Goal: Transaction & Acquisition: Purchase product/service

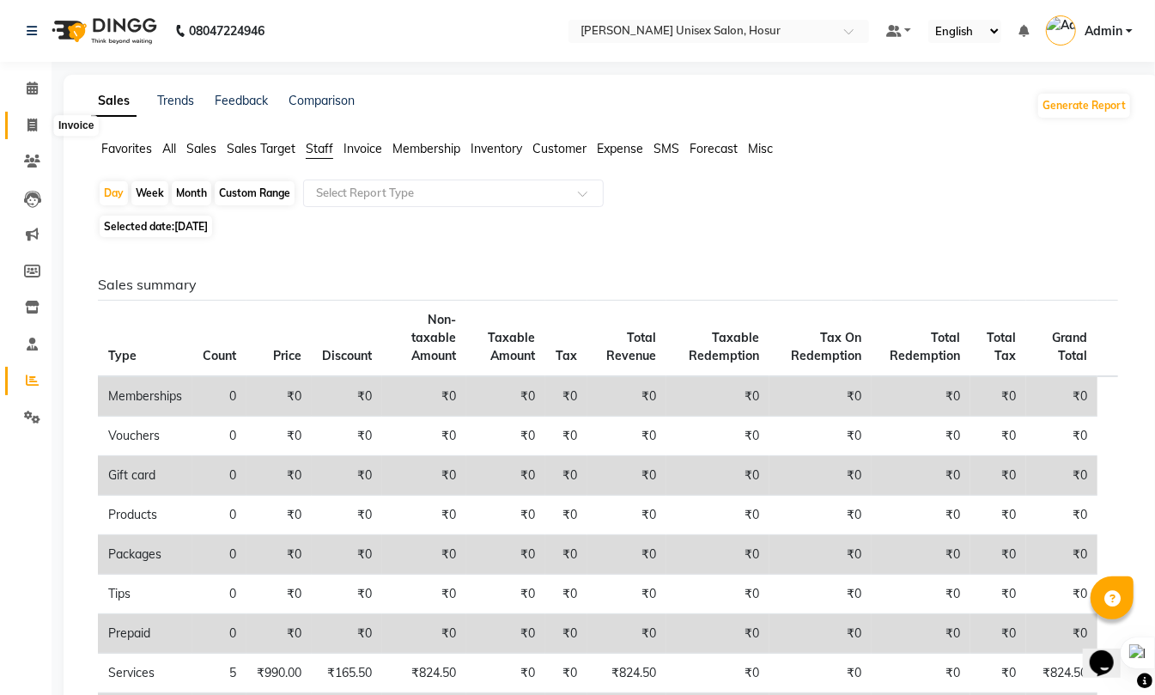
click at [29, 122] on icon at bounding box center [31, 124] width 9 height 13
select select "service"
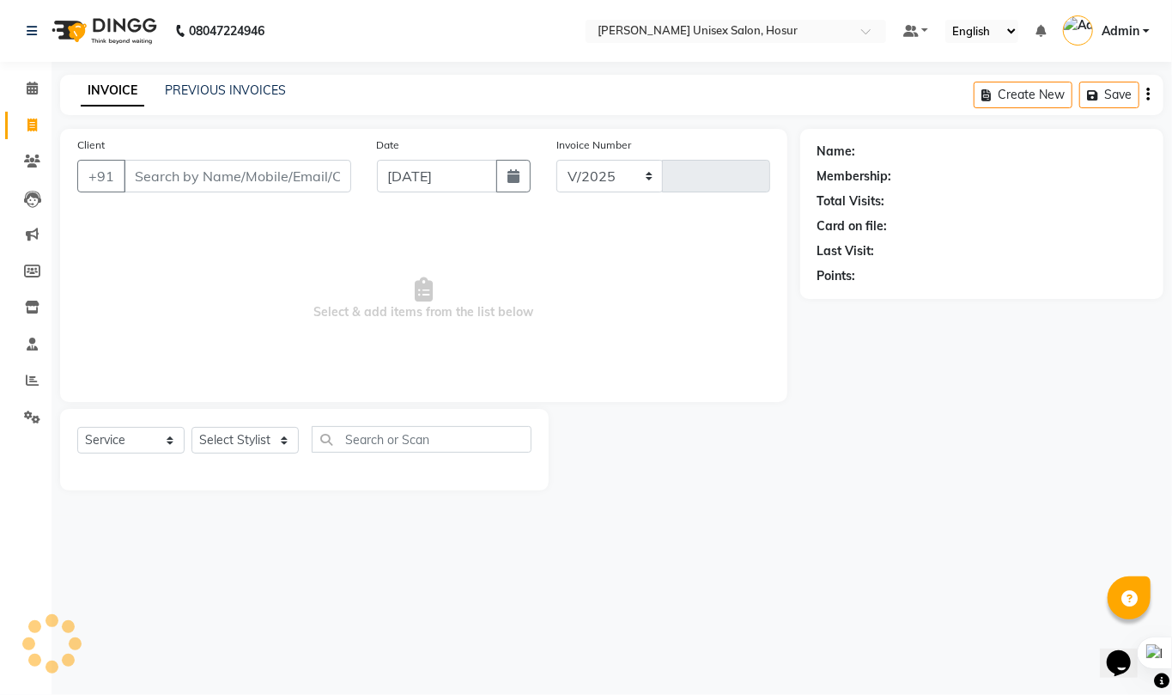
select select "6189"
type input "1303"
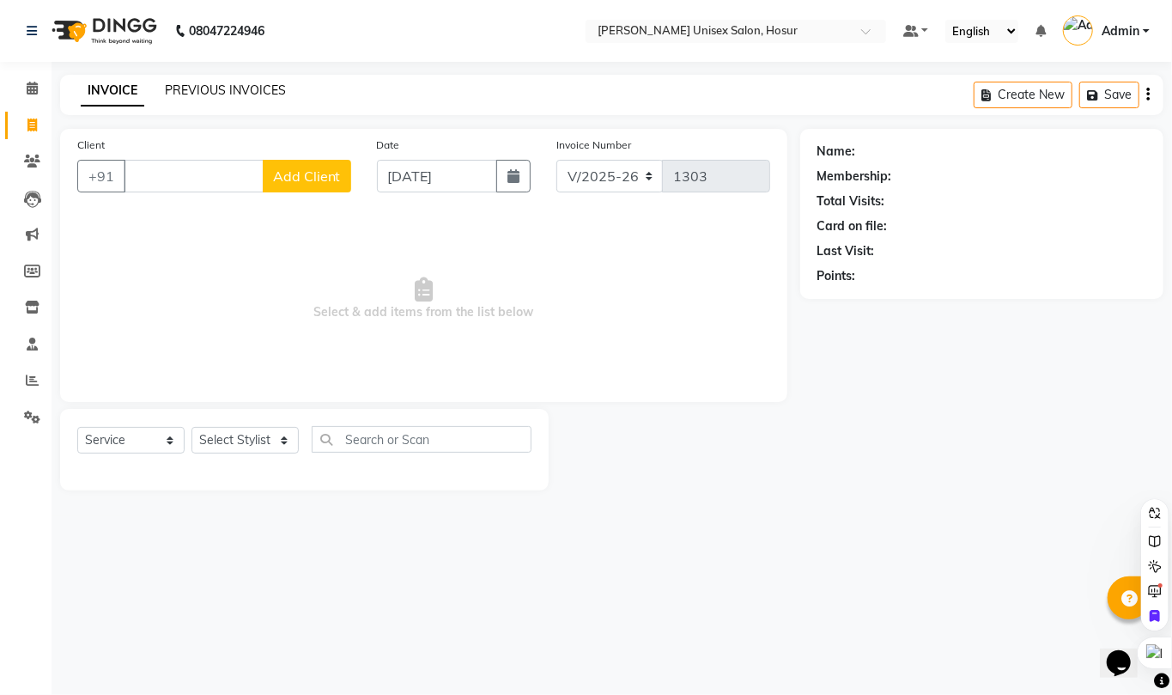
click at [234, 93] on link "PREVIOUS INVOICES" at bounding box center [225, 89] width 121 height 15
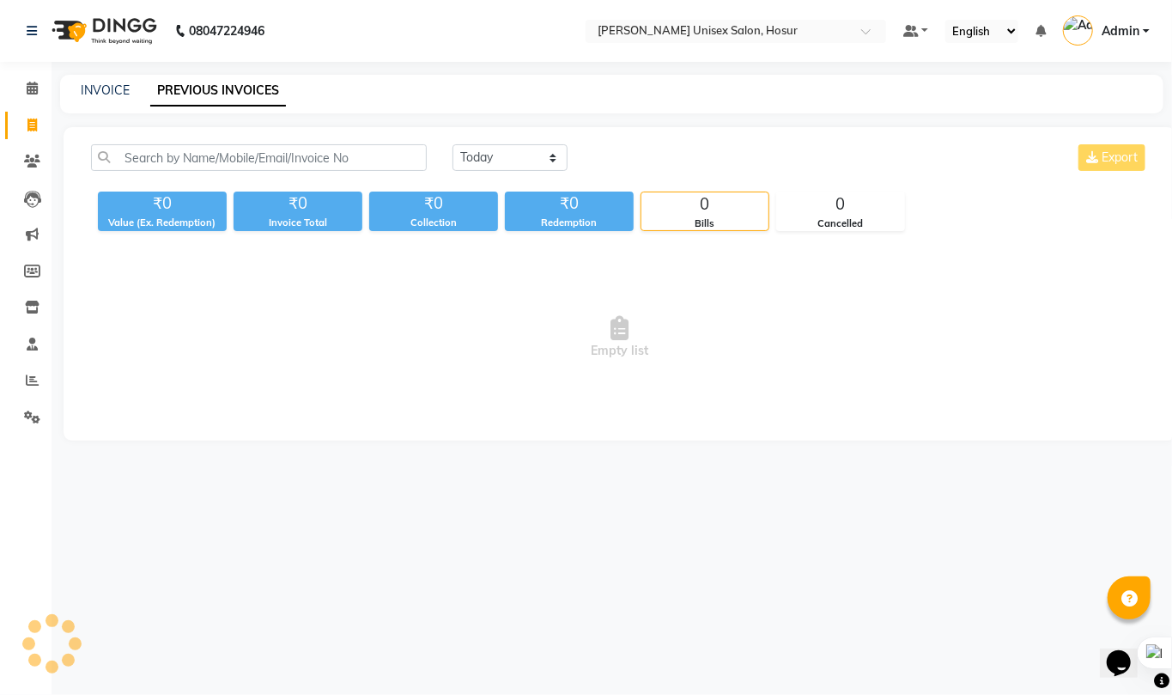
click at [265, 84] on link "PREVIOUS INVOICES" at bounding box center [218, 91] width 136 height 31
click at [543, 153] on select "[DATE] [DATE] Custom Range" at bounding box center [510, 157] width 115 height 27
click at [453, 144] on select "[DATE] [DATE] Custom Range" at bounding box center [510, 157] width 115 height 27
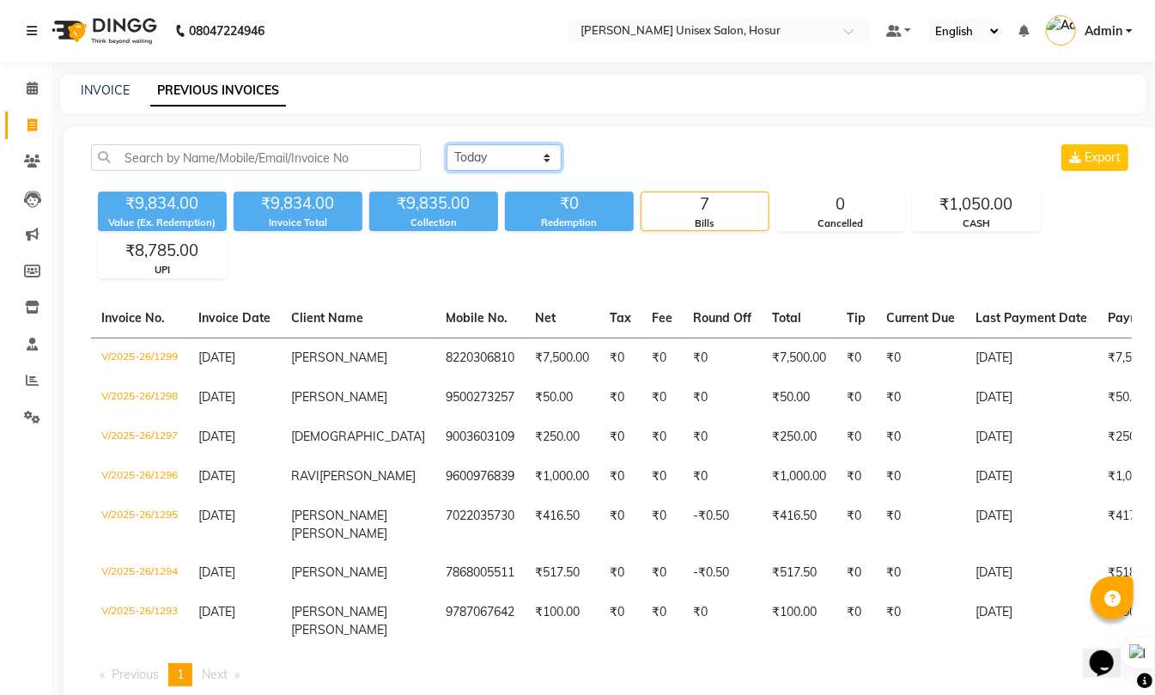
click at [526, 156] on select "[DATE] [DATE] Custom Range" at bounding box center [504, 157] width 115 height 27
select select "range"
click at [447, 144] on select "[DATE] [DATE] Custom Range" at bounding box center [504, 157] width 115 height 27
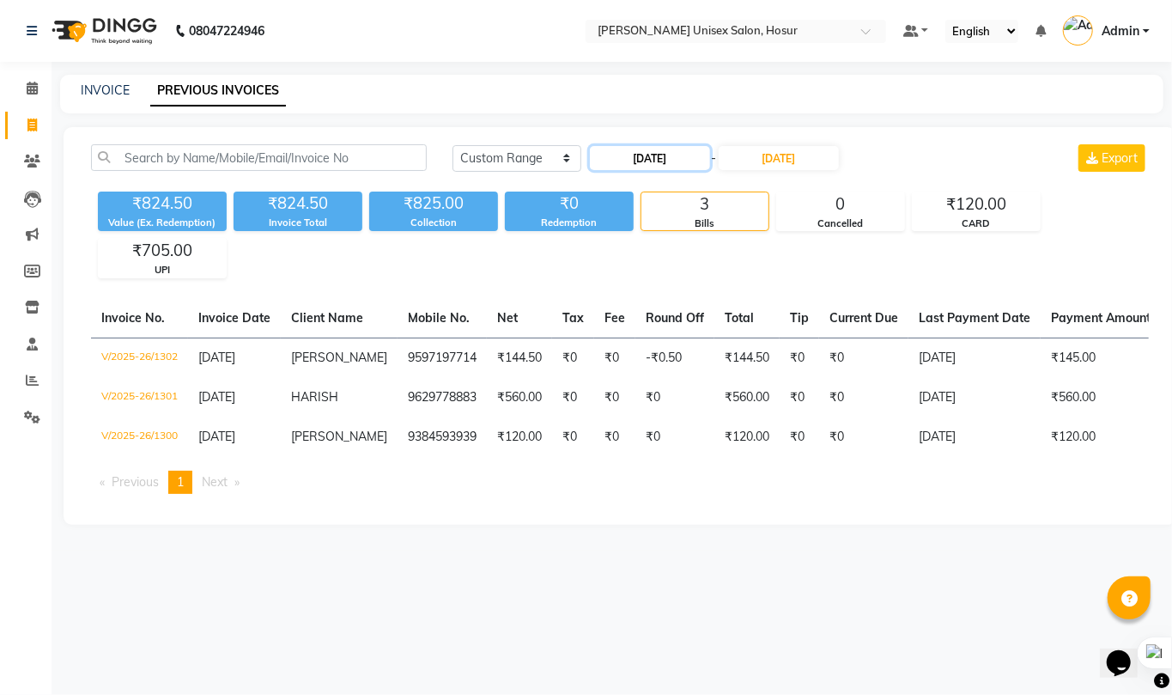
click at [666, 158] on input "[DATE]" at bounding box center [650, 158] width 120 height 24
select select "9"
select select "2025"
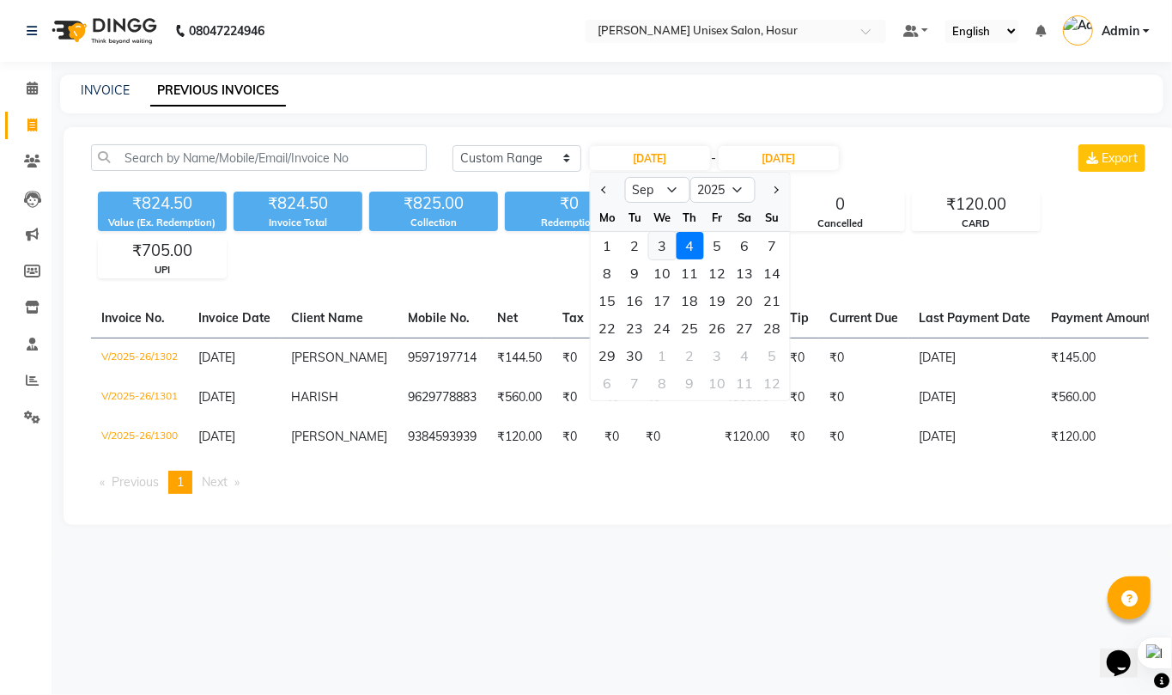
click at [657, 249] on div "3" at bounding box center [661, 245] width 27 height 27
type input "[DATE]"
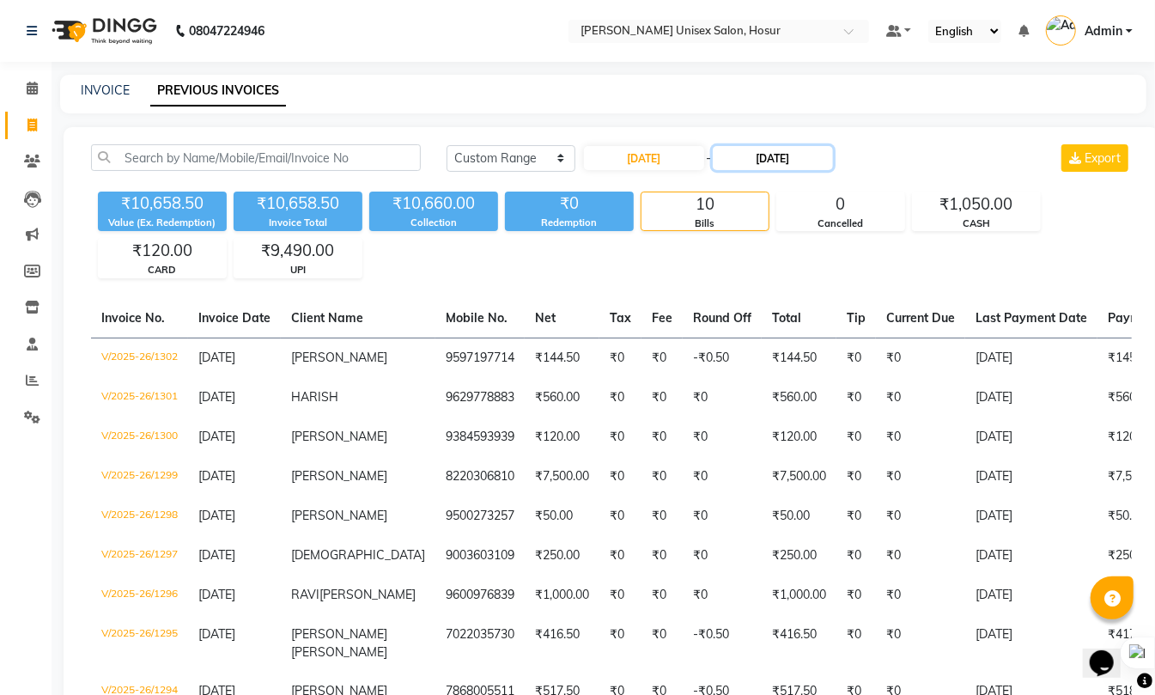
click at [757, 161] on input "[DATE]" at bounding box center [773, 158] width 120 height 24
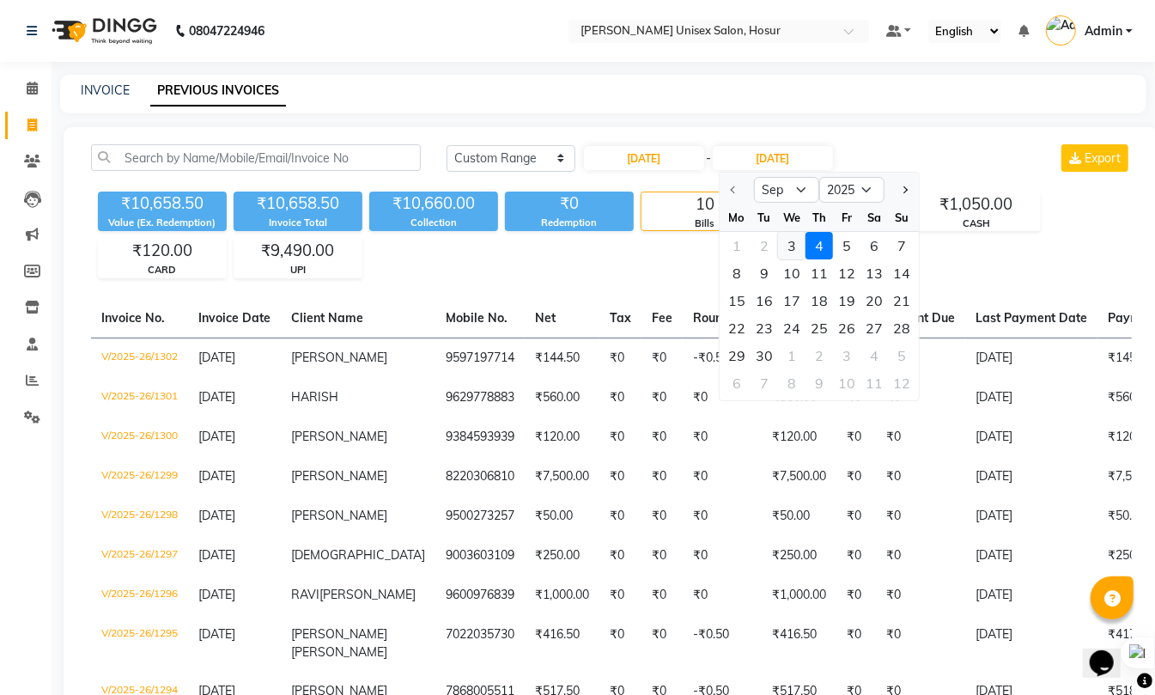
click at [787, 239] on div "3" at bounding box center [791, 245] width 27 height 27
type input "[DATE]"
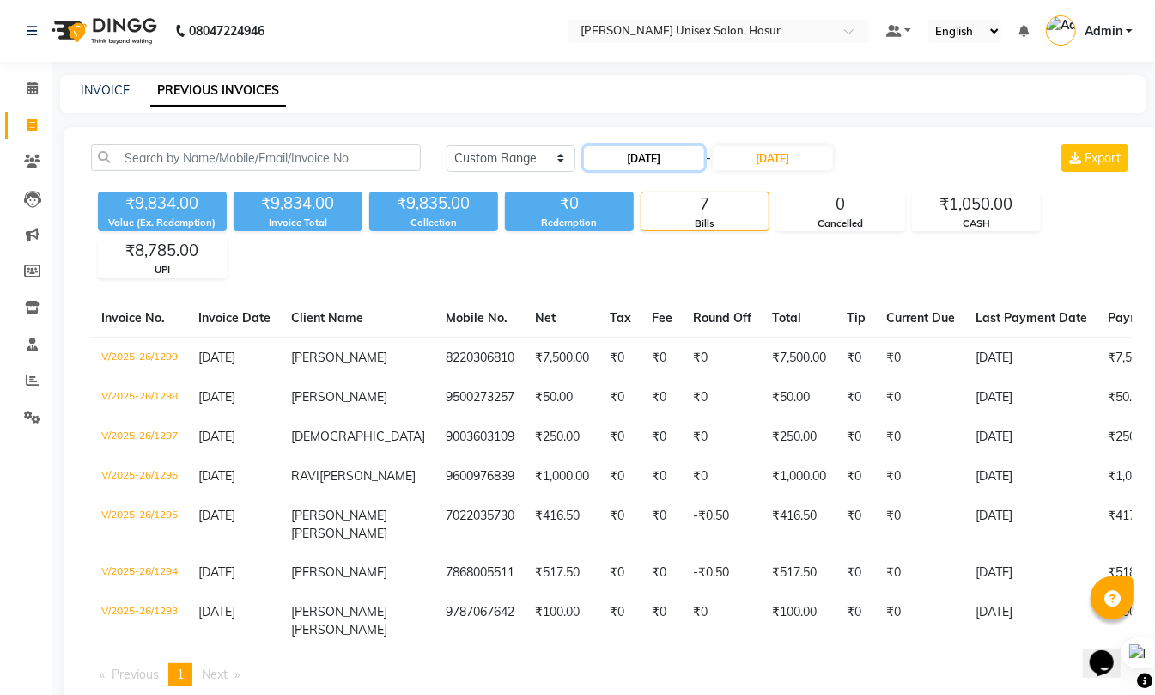
click at [665, 167] on input "[DATE]" at bounding box center [644, 158] width 120 height 24
select select "9"
select select "2025"
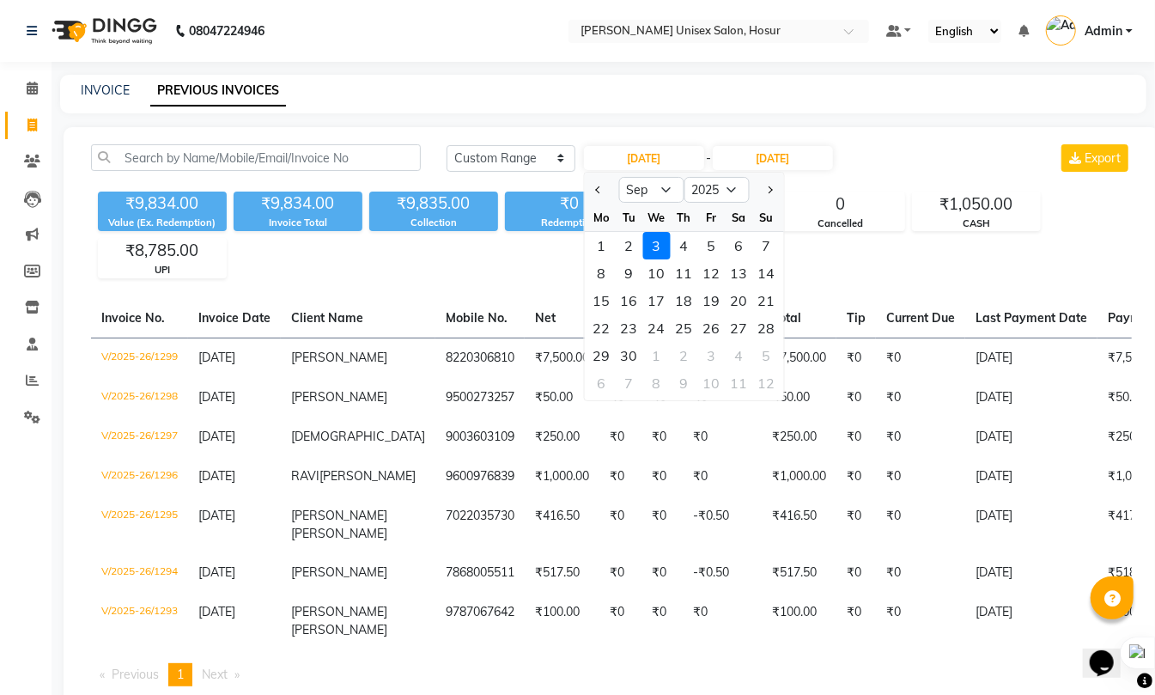
click at [661, 246] on div "3" at bounding box center [656, 245] width 27 height 27
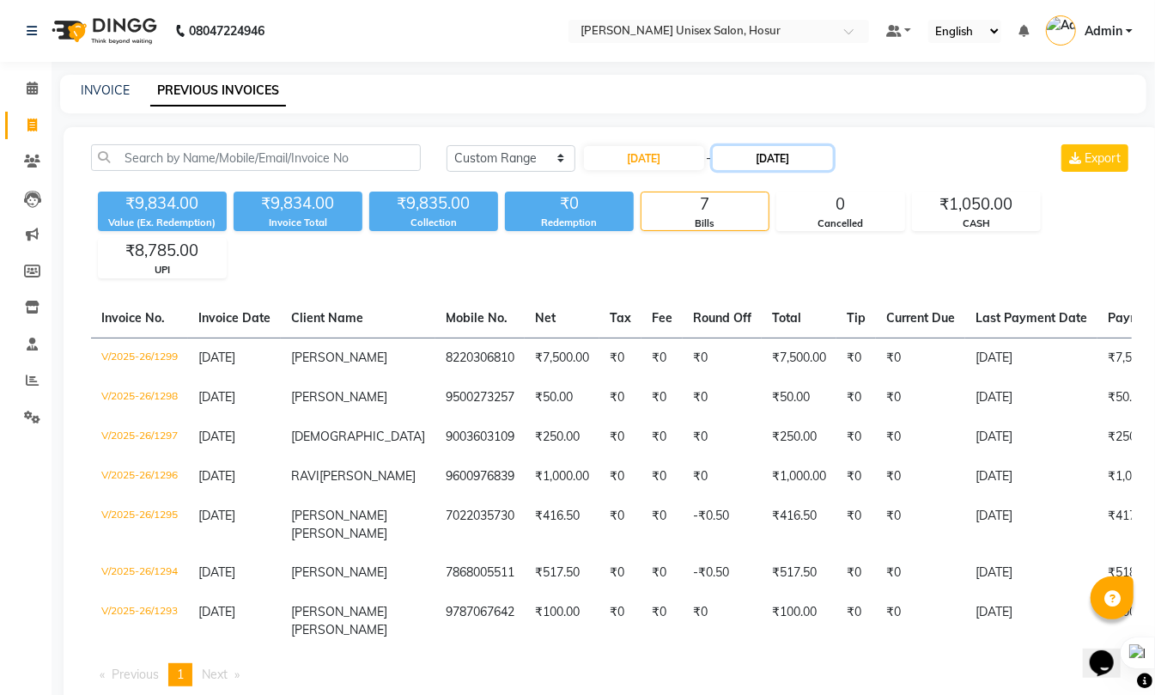
click at [763, 159] on input "[DATE]" at bounding box center [773, 158] width 120 height 24
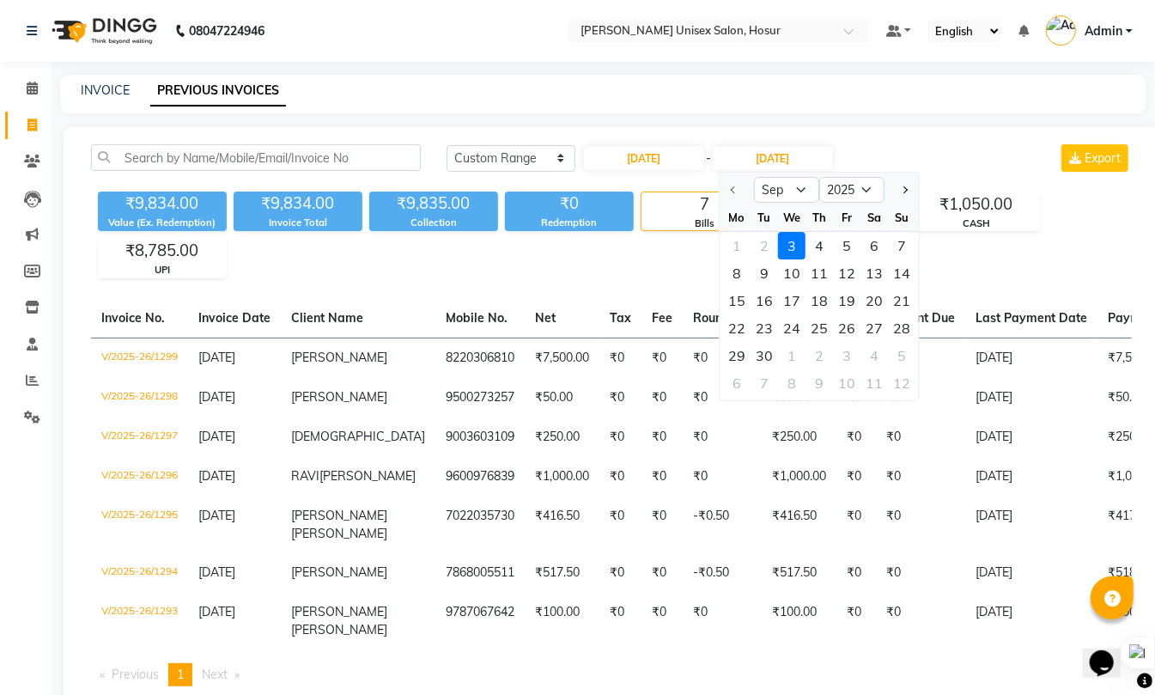
click at [794, 244] on div "3" at bounding box center [791, 245] width 27 height 27
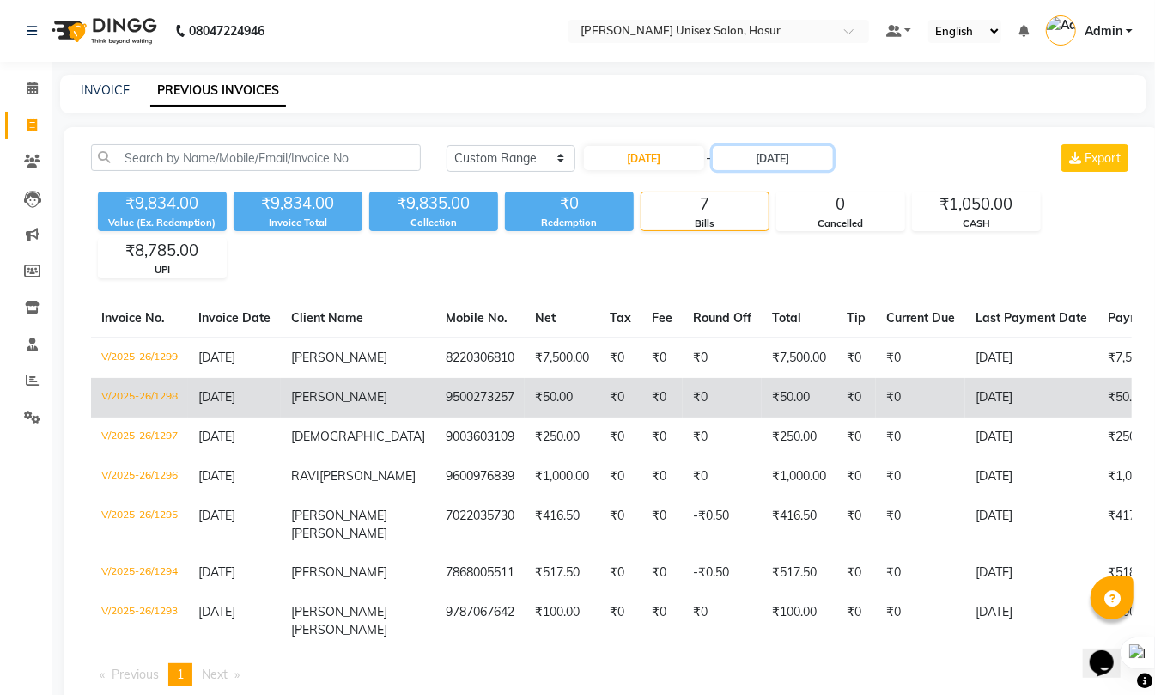
scroll to position [65, 0]
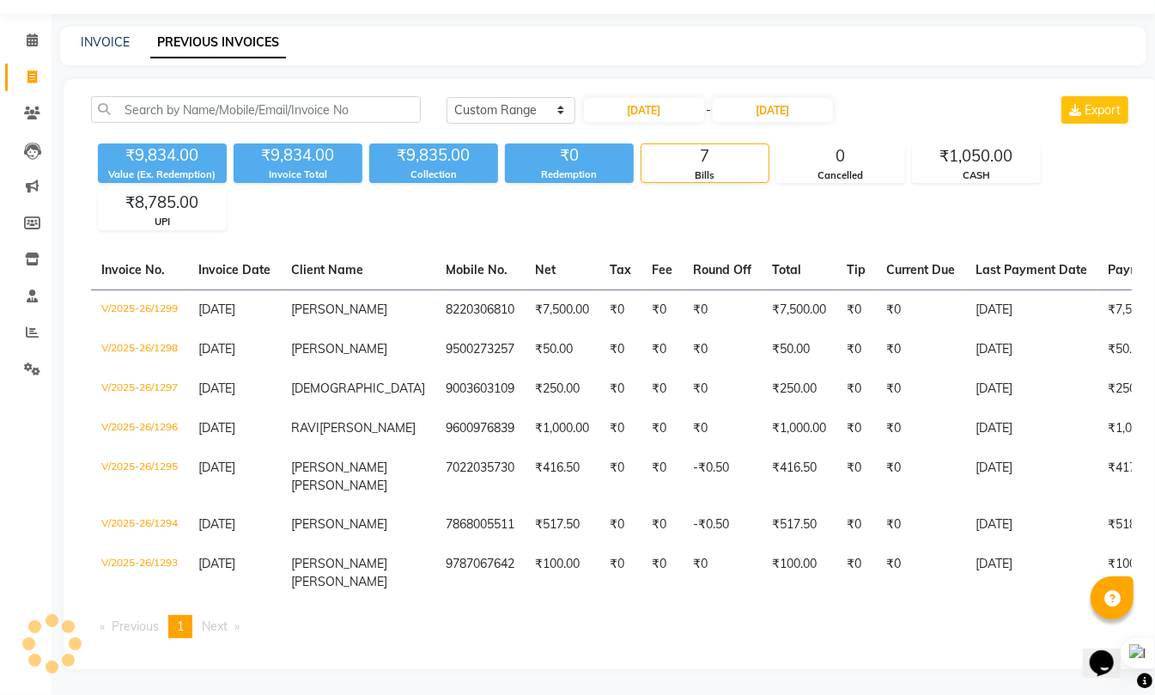
click at [919, 96] on div "[DATE] [DATE] Custom Range [DATE] - [DATE] Export" at bounding box center [789, 109] width 685 height 27
click at [510, 97] on select "[DATE] [DATE] Custom Range" at bounding box center [511, 110] width 129 height 27
select select "[DATE]"
click at [447, 97] on select "[DATE] [DATE] Custom Range" at bounding box center [511, 110] width 129 height 27
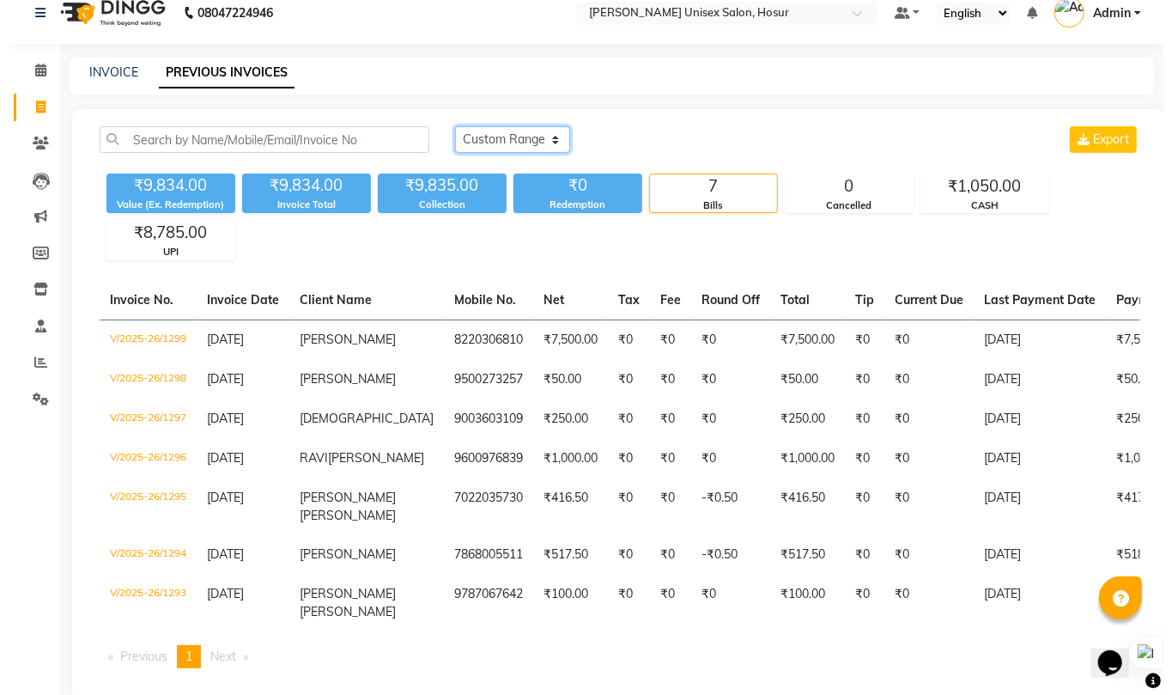
scroll to position [0, 0]
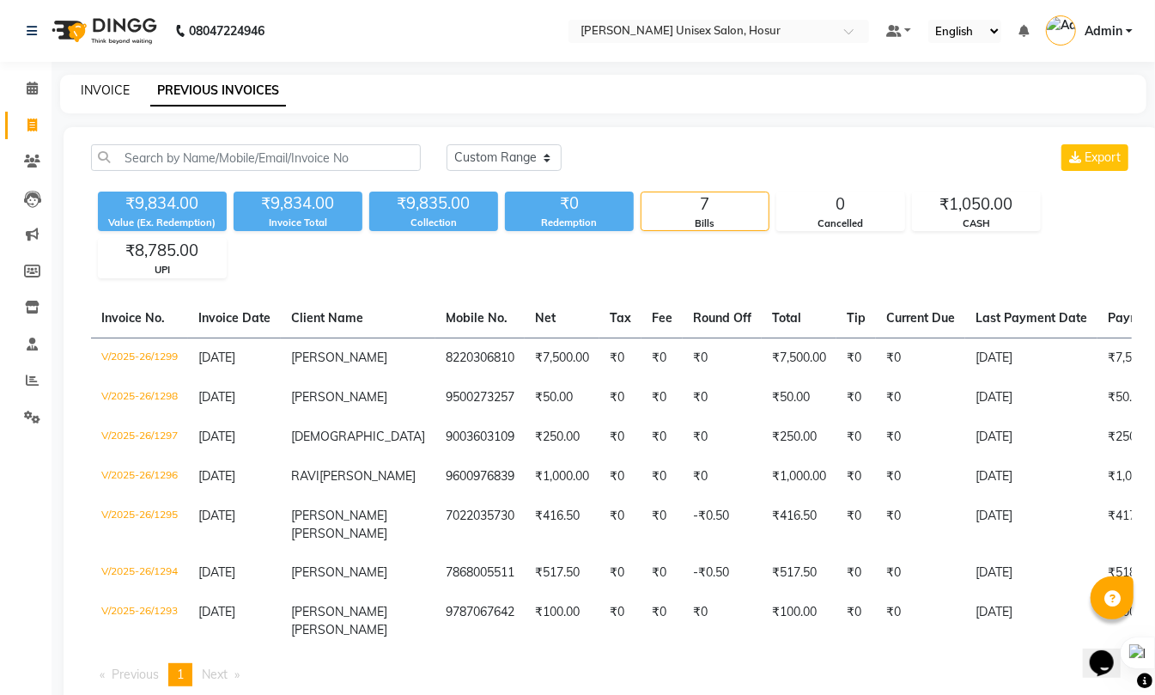
click at [107, 89] on link "INVOICE" at bounding box center [105, 89] width 49 height 15
select select "service"
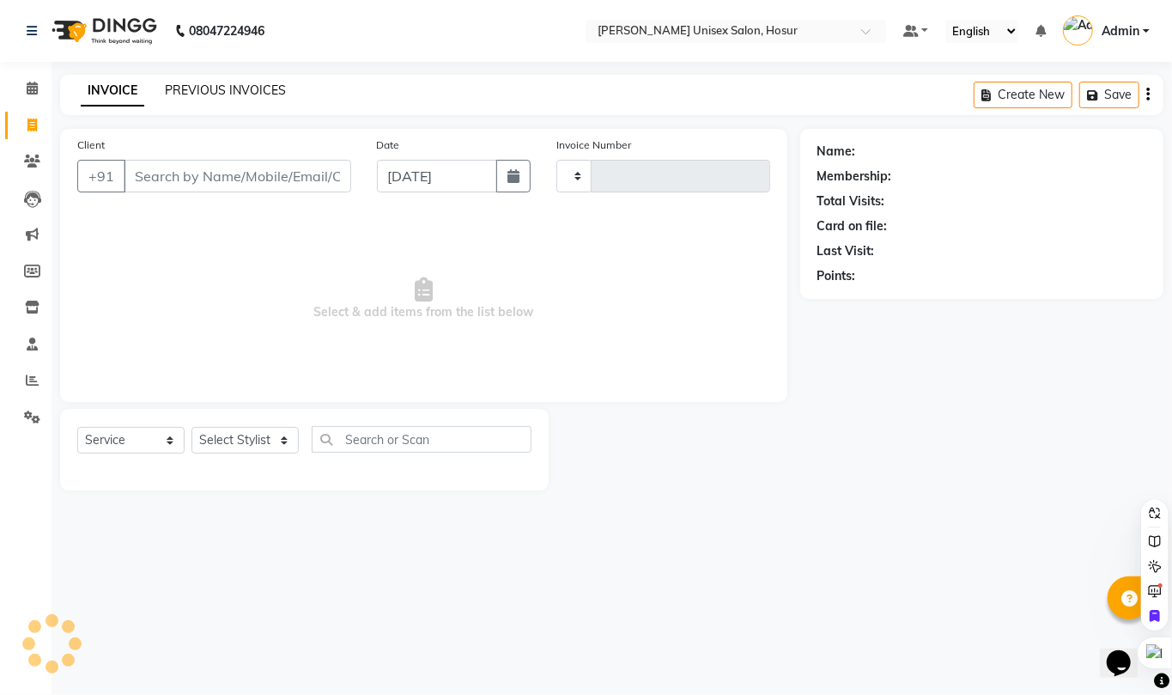
click at [176, 87] on link "PREVIOUS INVOICES" at bounding box center [225, 89] width 121 height 15
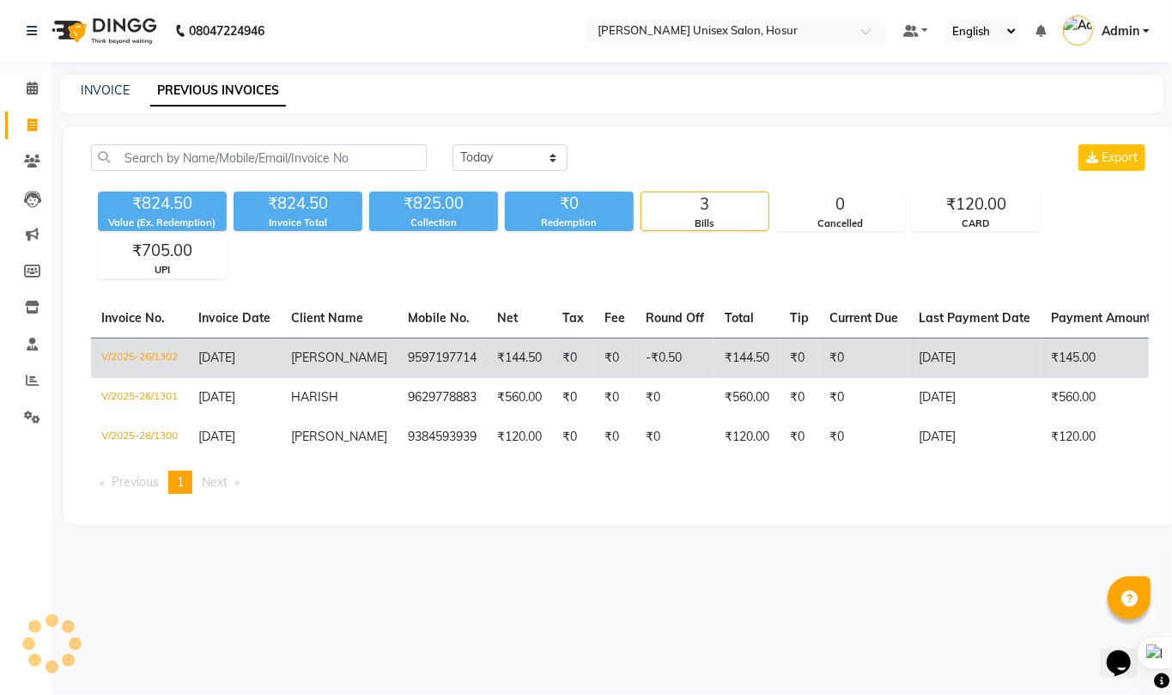
click at [416, 355] on td "9597197714" at bounding box center [442, 357] width 89 height 40
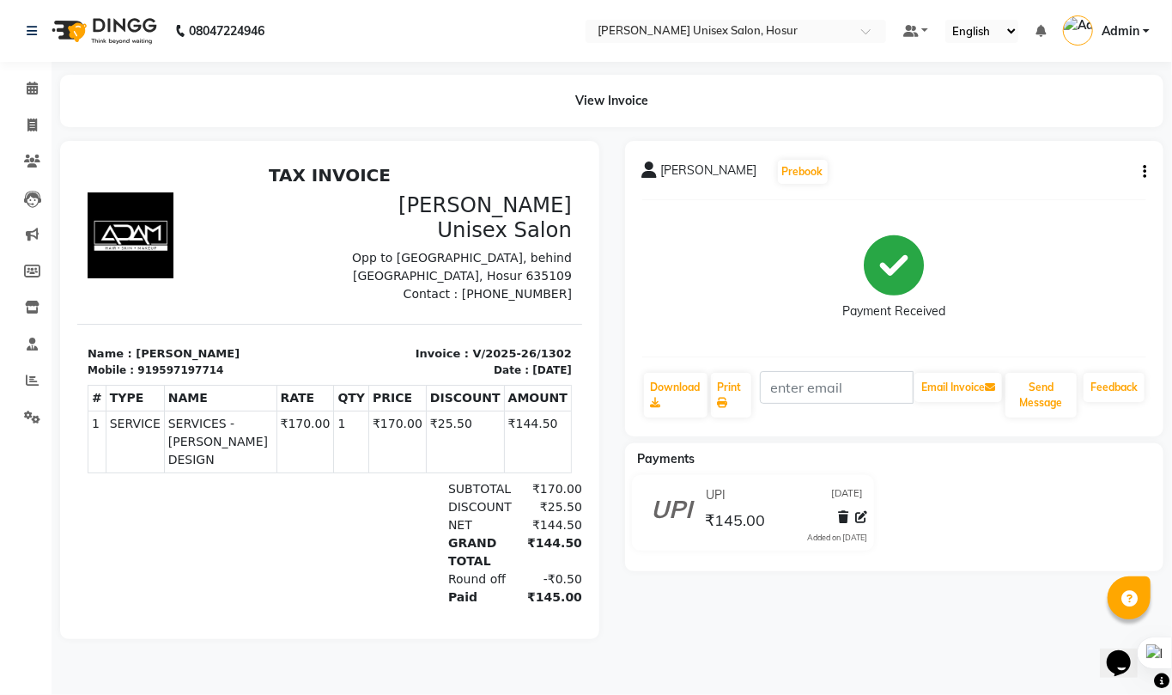
click at [413, 377] on div "# TYPE NAME RATE QTY PRICE DISCOUNT AMOUNT 1" at bounding box center [329, 428] width 484 height 102
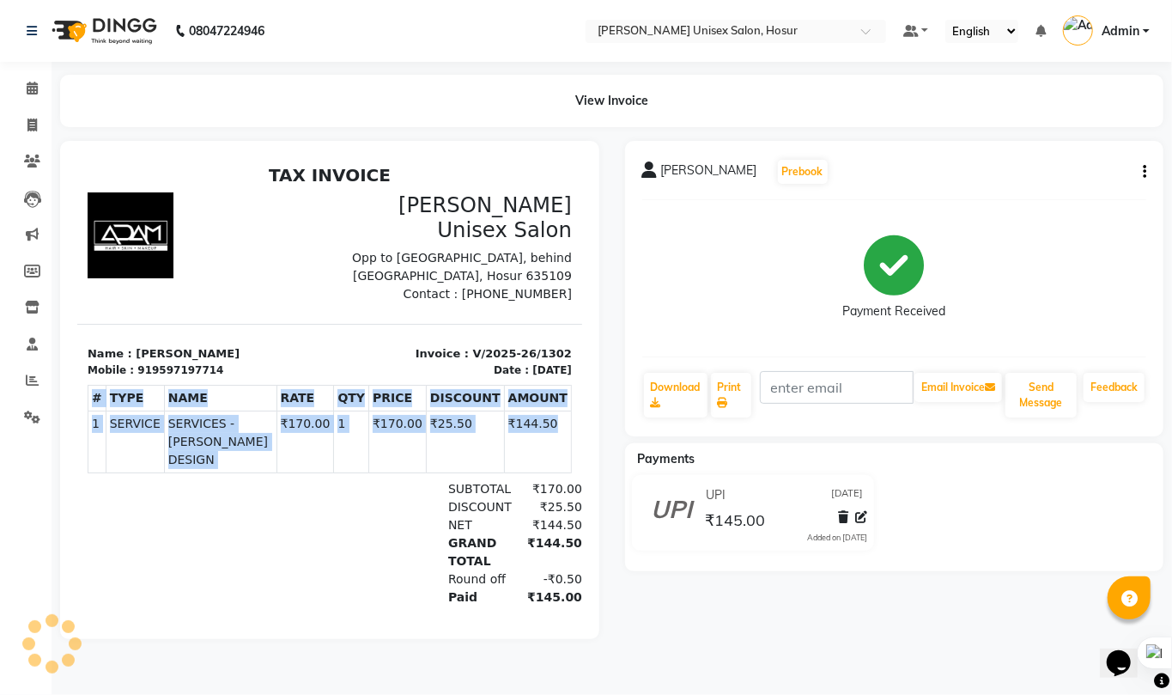
click at [413, 377] on div "# TYPE NAME RATE QTY PRICE DISCOUNT AMOUNT 1" at bounding box center [329, 428] width 484 height 102
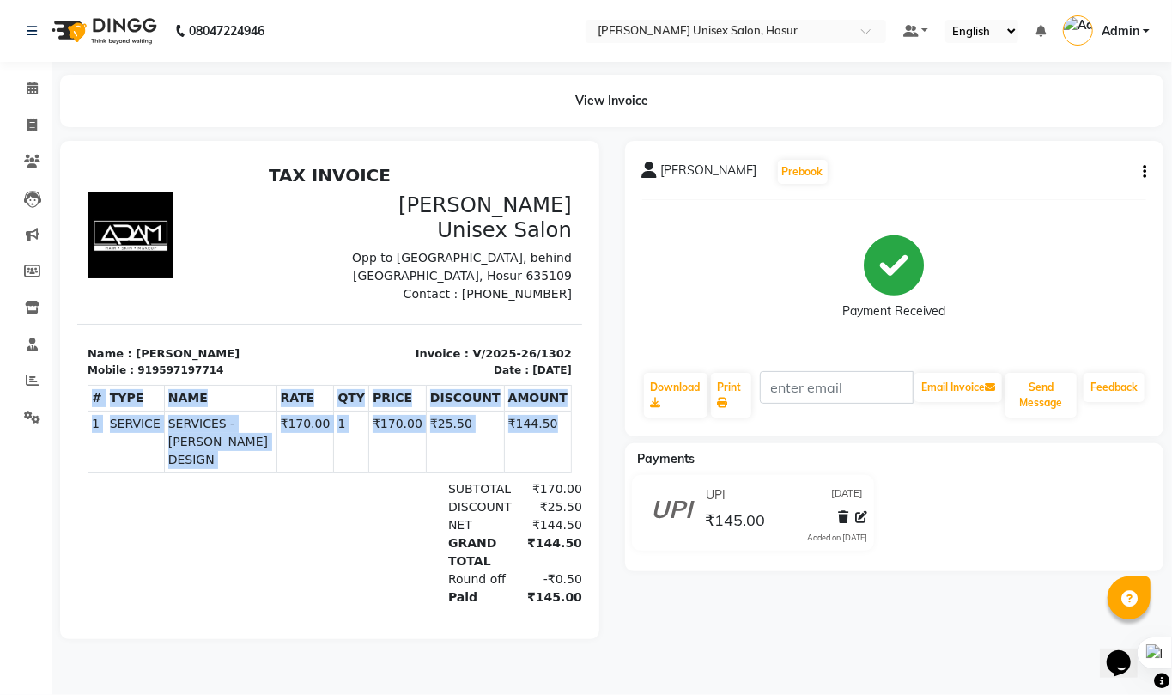
click at [413, 377] on div "# TYPE NAME RATE QTY PRICE DISCOUNT AMOUNT 1" at bounding box center [329, 428] width 484 height 102
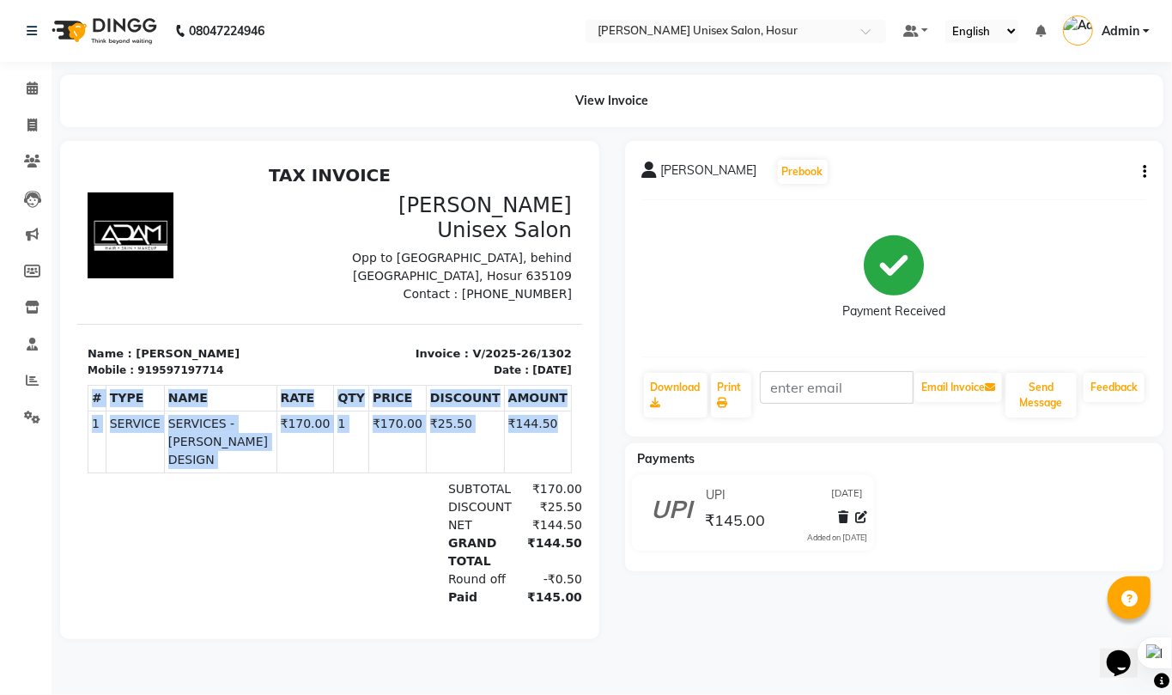
click at [413, 377] on div "# TYPE NAME RATE QTY PRICE DISCOUNT AMOUNT 1" at bounding box center [329, 428] width 484 height 102
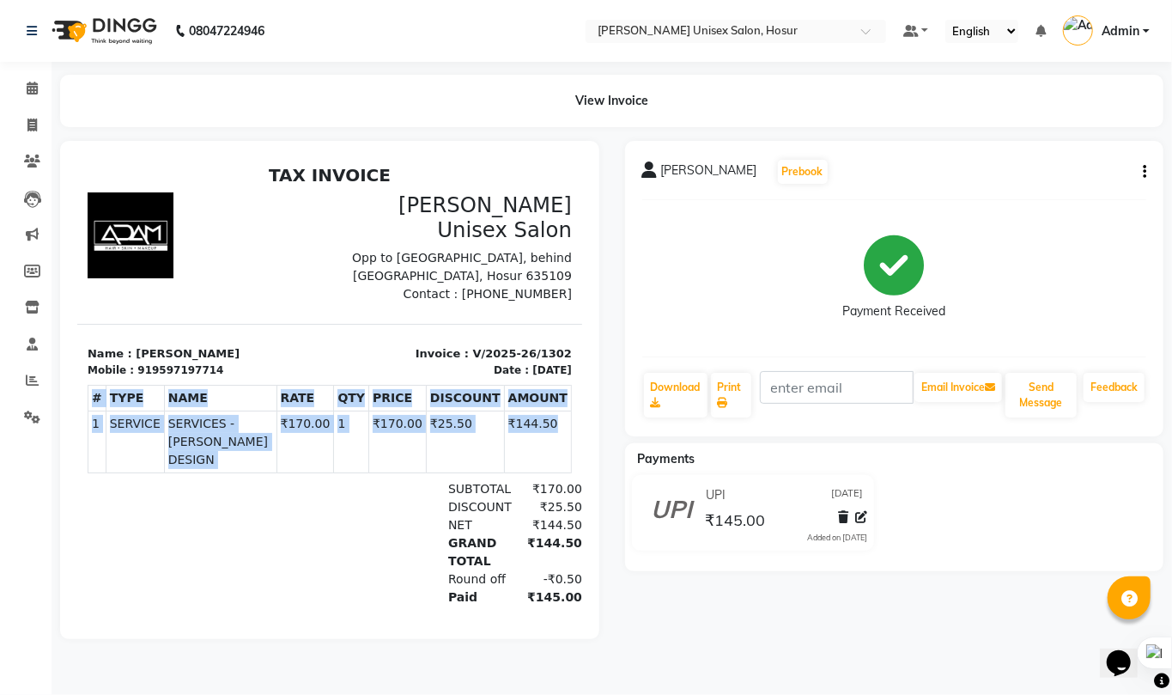
click at [413, 377] on div "# TYPE NAME RATE QTY PRICE DISCOUNT AMOUNT 1" at bounding box center [329, 428] width 484 height 102
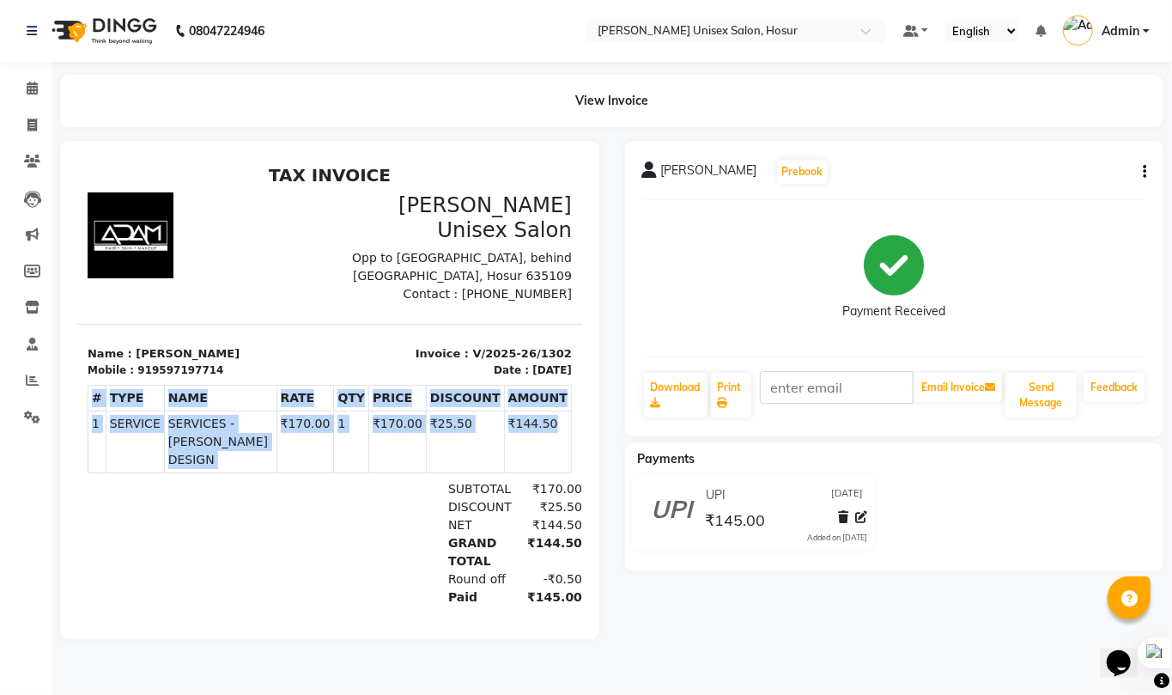
click at [413, 377] on div "# TYPE NAME RATE QTY PRICE DISCOUNT AMOUNT 1" at bounding box center [329, 428] width 484 height 102
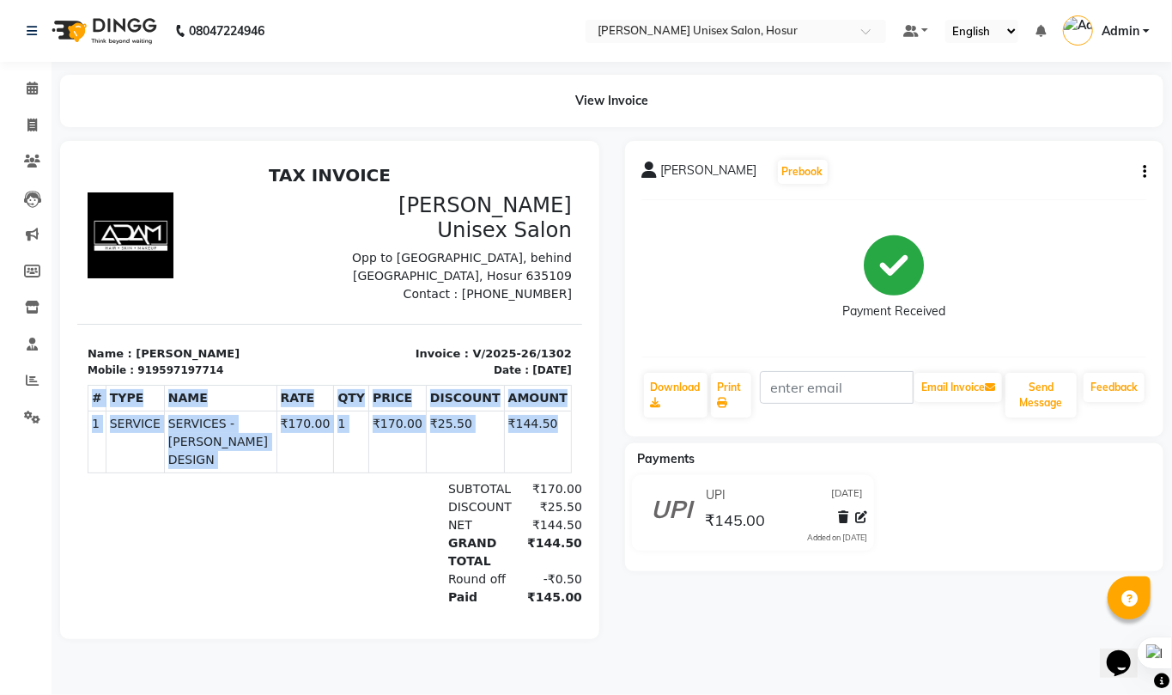
click at [413, 377] on div "# TYPE NAME RATE QTY PRICE DISCOUNT AMOUNT 1" at bounding box center [329, 428] width 484 height 102
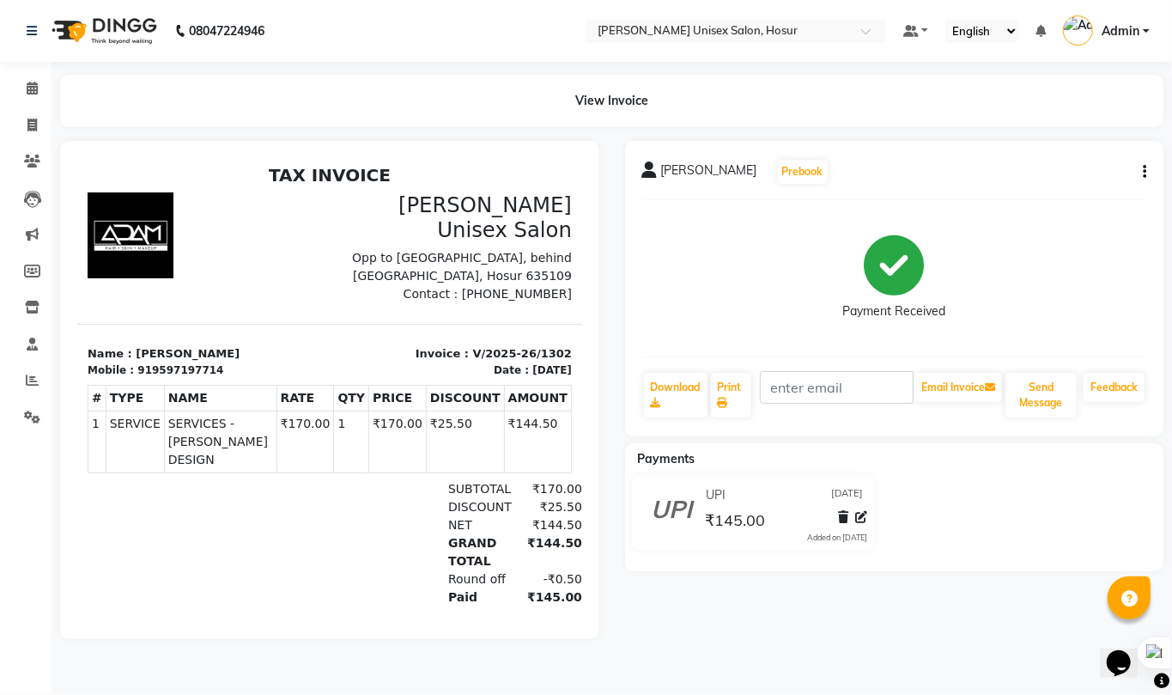
click at [493, 362] on div "Date :" at bounding box center [510, 369] width 35 height 15
click at [269, 244] on div at bounding box center [202, 246] width 252 height 111
drag, startPoint x: 269, startPoint y: 244, endPoint x: 262, endPoint y: 234, distance: 11.7
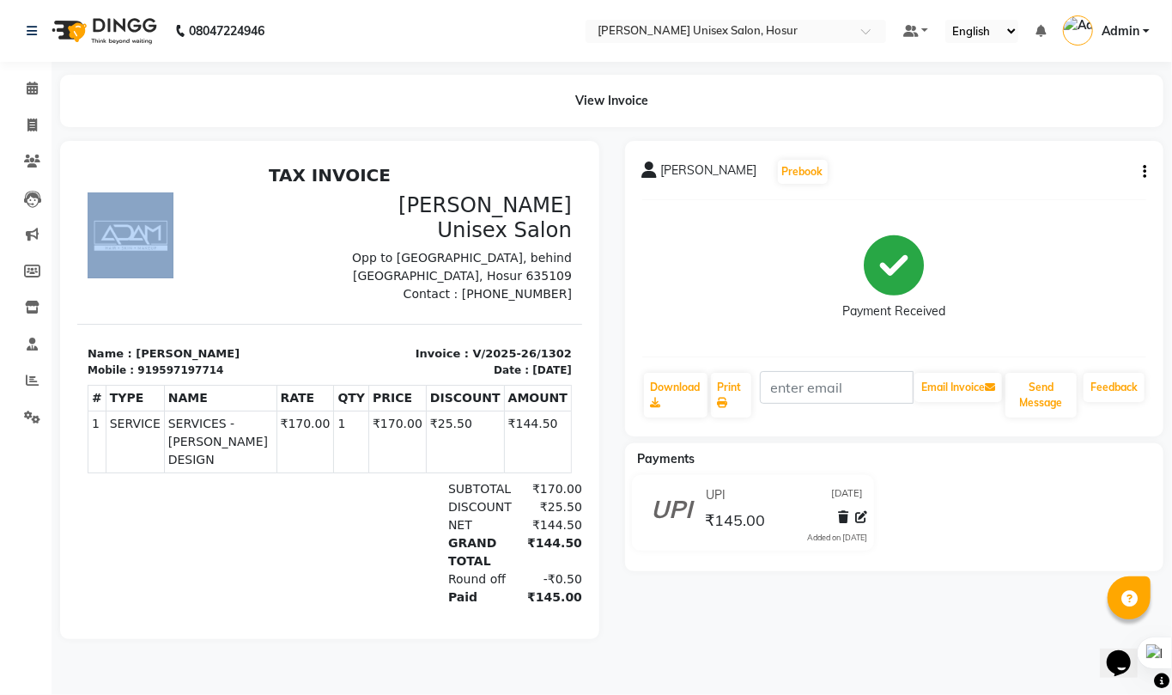
click at [262, 234] on div at bounding box center [202, 246] width 252 height 111
click at [308, 234] on div at bounding box center [202, 246] width 252 height 111
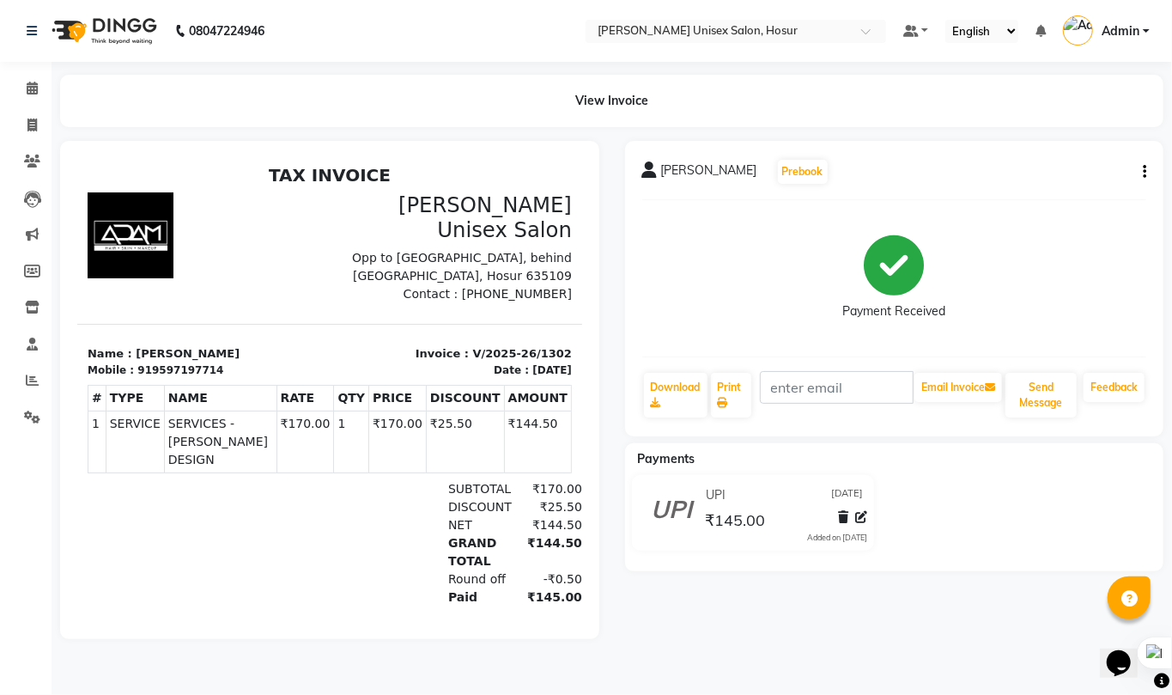
click at [329, 234] on div "[PERSON_NAME] Unisex Salon Opp to [GEOGRAPHIC_DATA], behind [GEOGRAPHIC_DATA], …" at bounding box center [455, 246] width 252 height 111
click at [339, 248] on p "Opp to [GEOGRAPHIC_DATA], behind [GEOGRAPHIC_DATA], Hosur 635109" at bounding box center [455, 266] width 232 height 36
click at [35, 122] on icon at bounding box center [31, 124] width 9 height 13
select select "service"
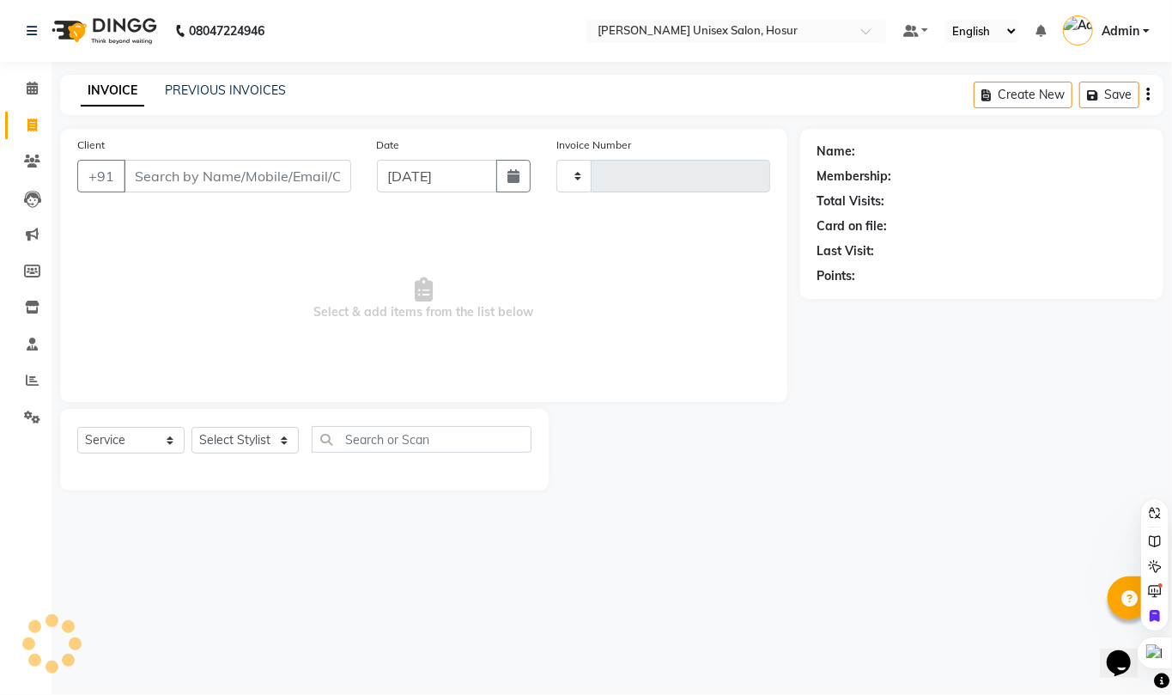
click at [218, 170] on input "Client" at bounding box center [238, 176] width 228 height 33
click at [255, 433] on select "Select Stylist" at bounding box center [244, 440] width 107 height 27
select select "6189"
type input "1303"
click at [278, 182] on input "Client" at bounding box center [238, 176] width 228 height 33
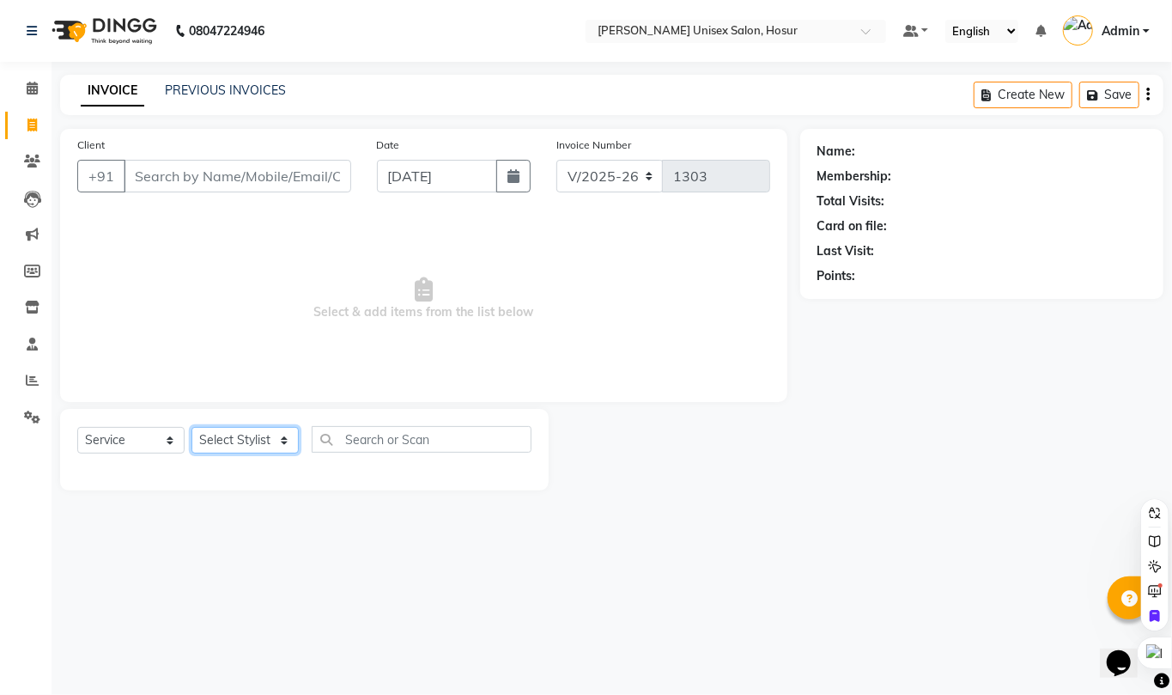
click at [237, 441] on select "Select Stylist Admin ANAND Anil MADHAN Manager Naziya starwala pavithra Roshini…" at bounding box center [244, 440] width 107 height 27
select select "54020"
click at [191, 427] on select "Select Stylist Admin ANAND Anil MADHAN Manager Naziya starwala pavithra Roshini…" at bounding box center [244, 440] width 107 height 27
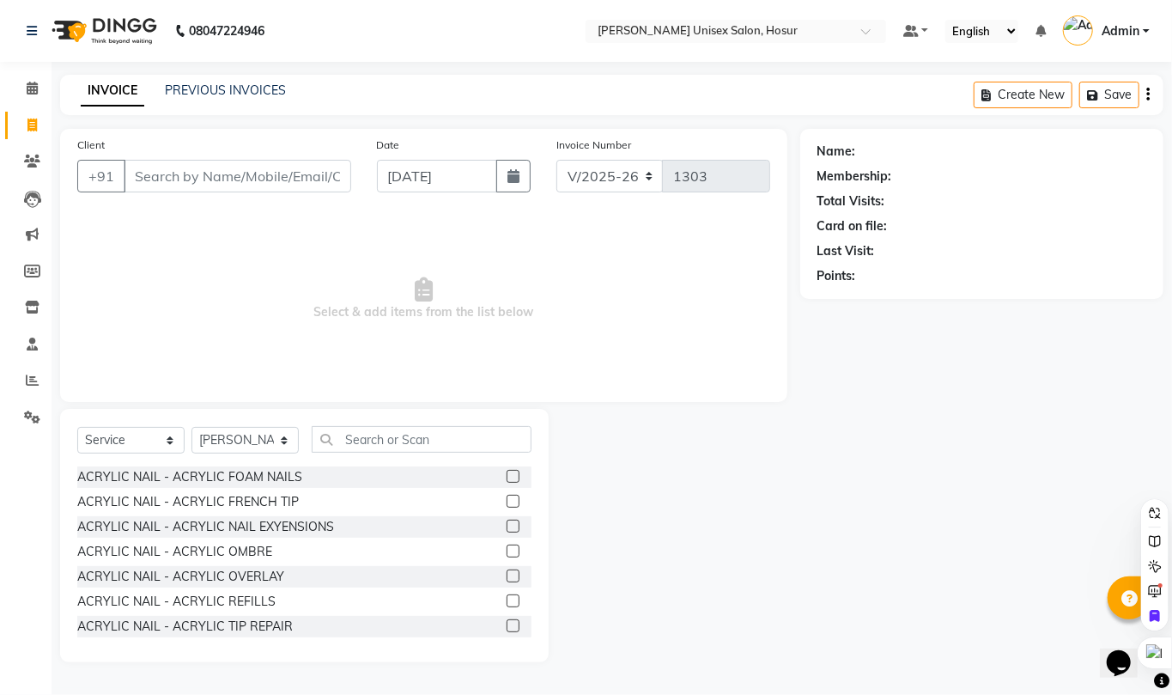
click at [378, 455] on div "Select Service Product Membership Package Voucher Prepaid Gift Card Select Styl…" at bounding box center [304, 446] width 454 height 40
click at [383, 448] on input "text" at bounding box center [422, 439] width 220 height 27
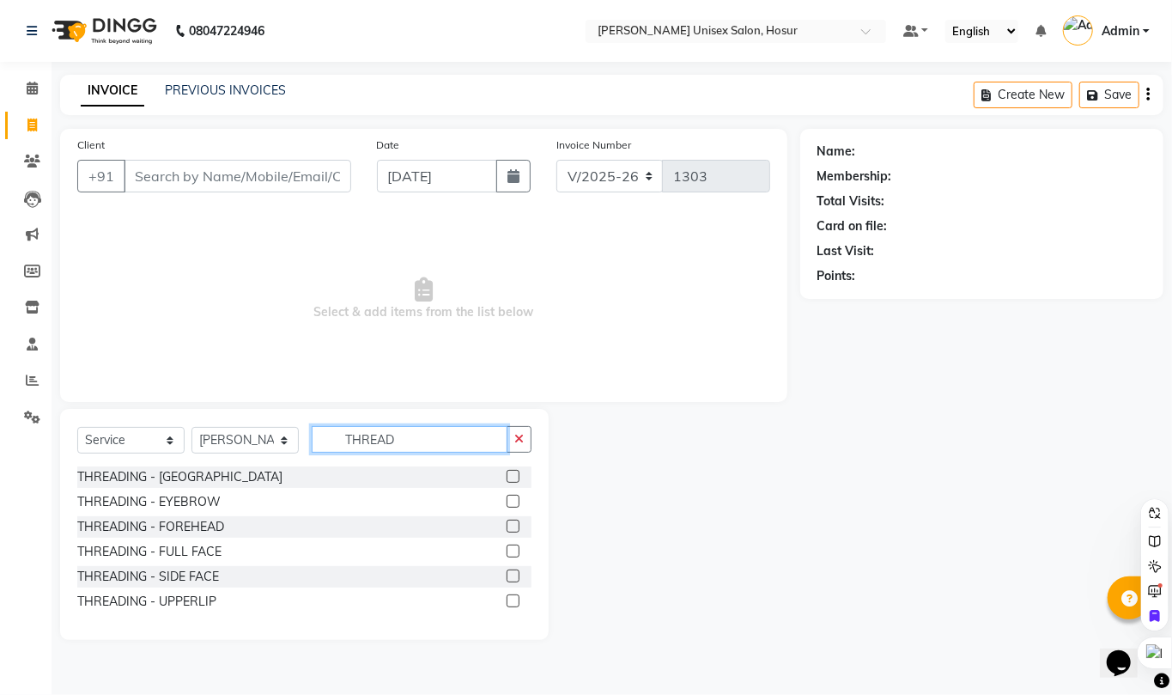
type input "THREAD"
click at [513, 498] on label at bounding box center [513, 501] width 13 height 13
click at [513, 498] on input "checkbox" at bounding box center [512, 501] width 11 height 11
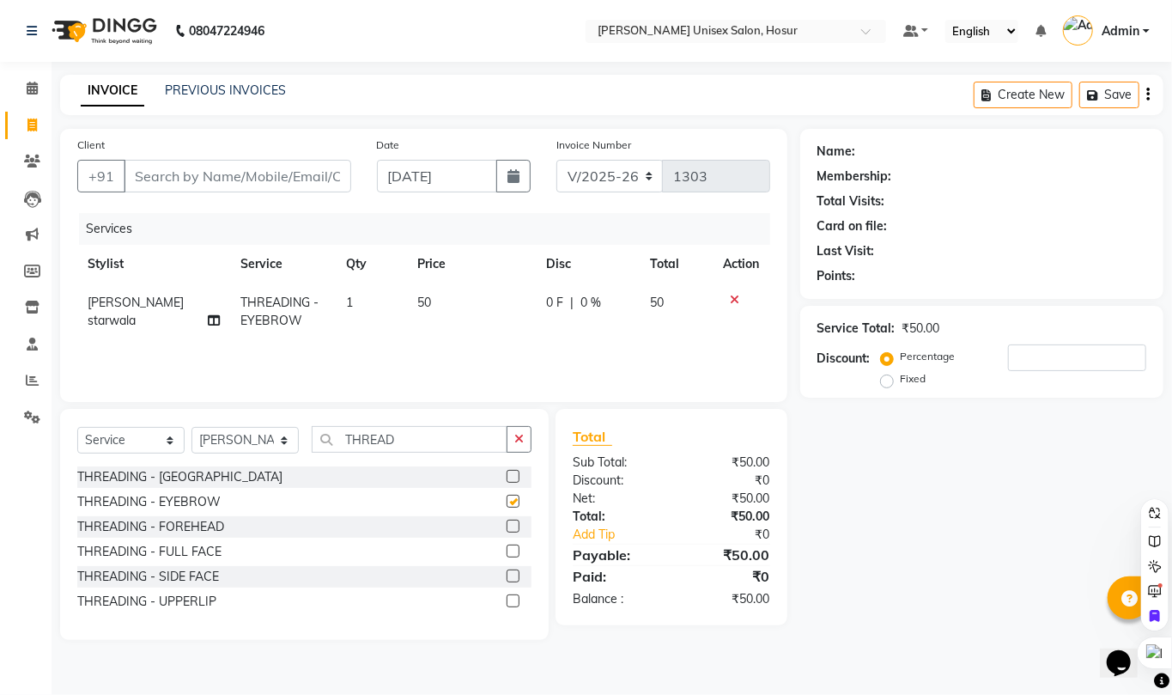
checkbox input "false"
click at [412, 444] on input "THREAD" at bounding box center [410, 439] width 196 height 27
type input "T"
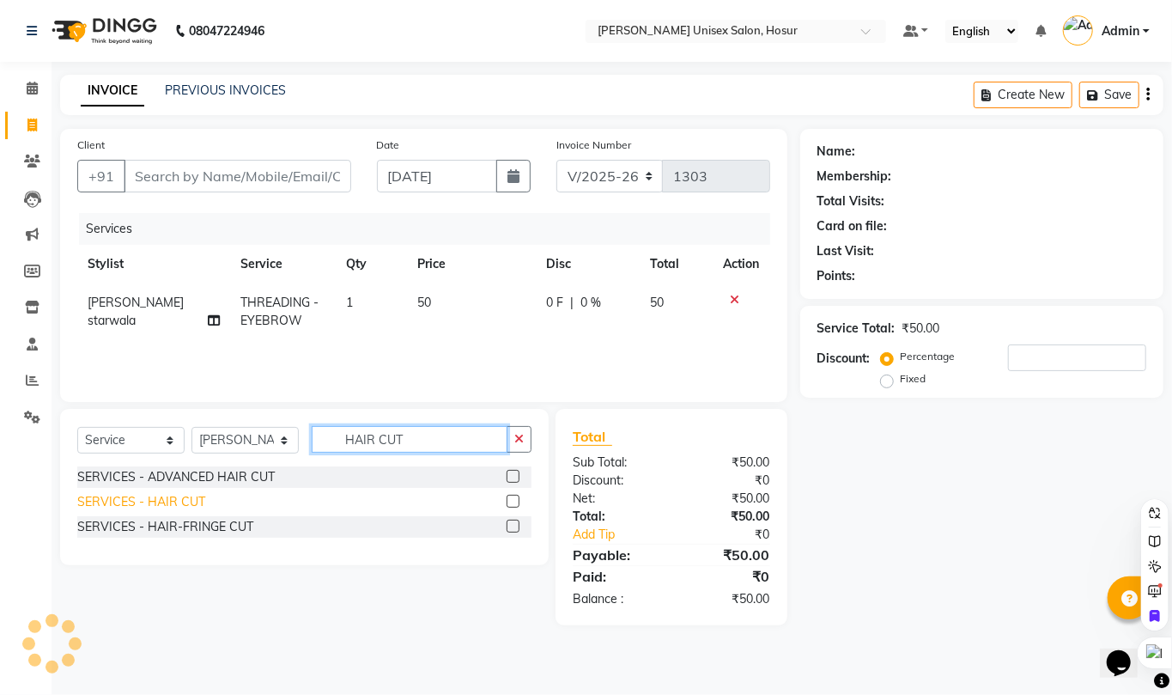
type input "HAIR CUT"
click at [177, 501] on div "SERVICES - HAIR CUT" at bounding box center [141, 502] width 128 height 18
checkbox input "false"
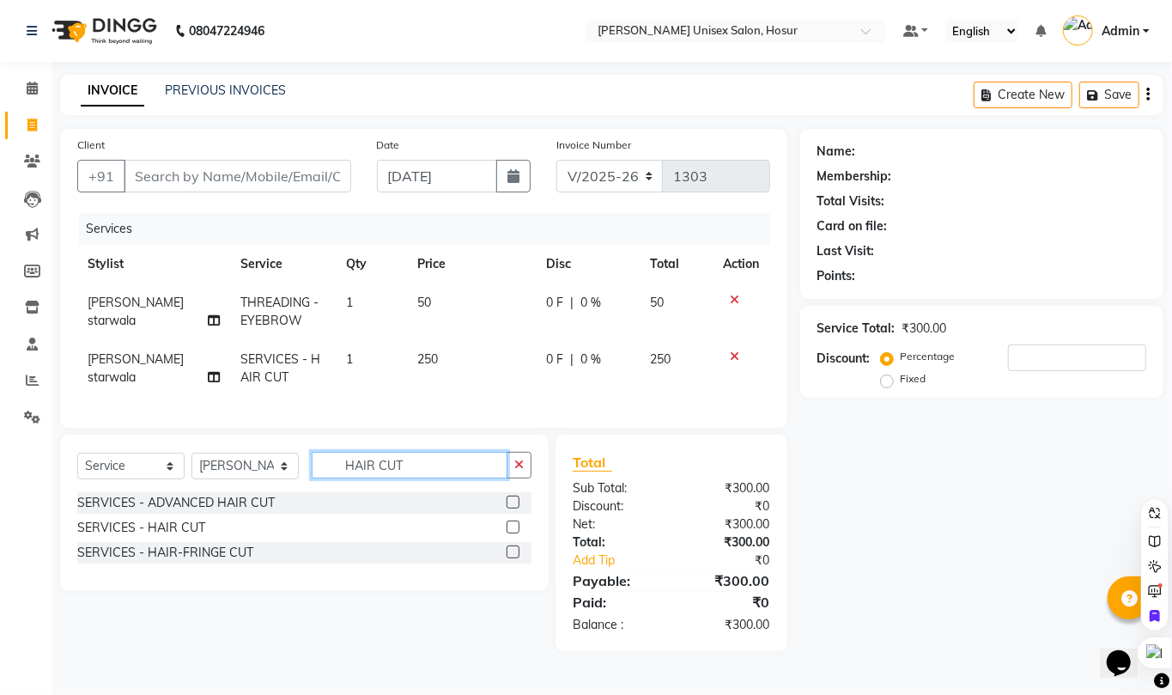
click at [429, 478] on input "HAIR CUT" at bounding box center [410, 465] width 196 height 27
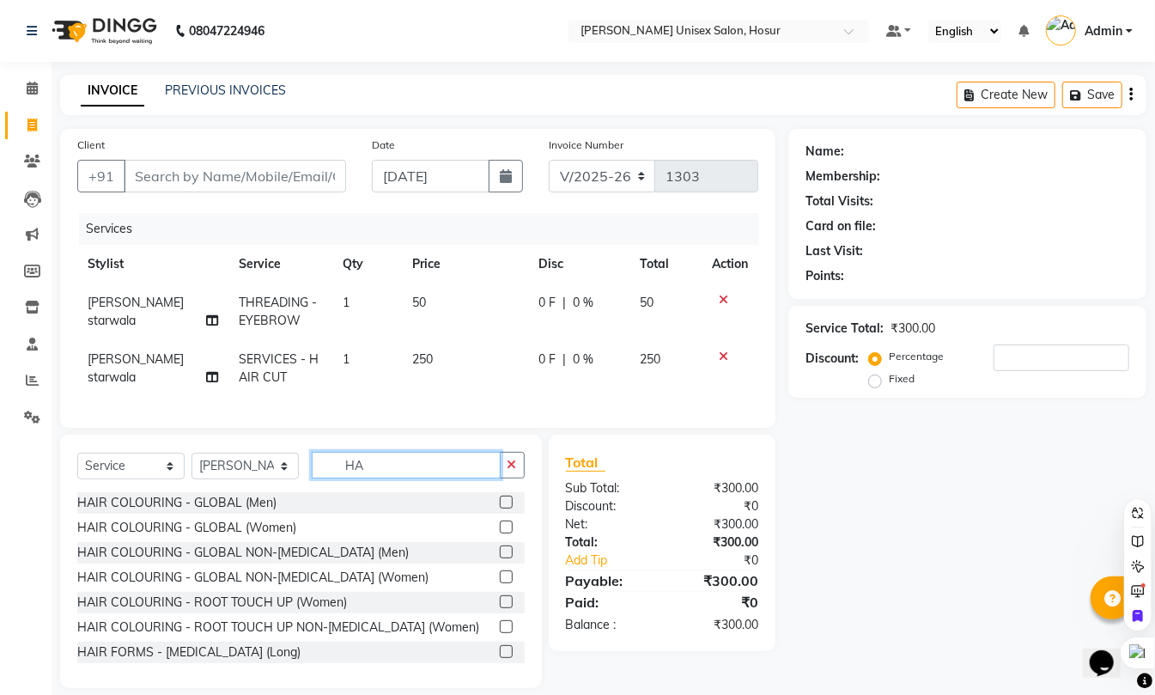
type input "H"
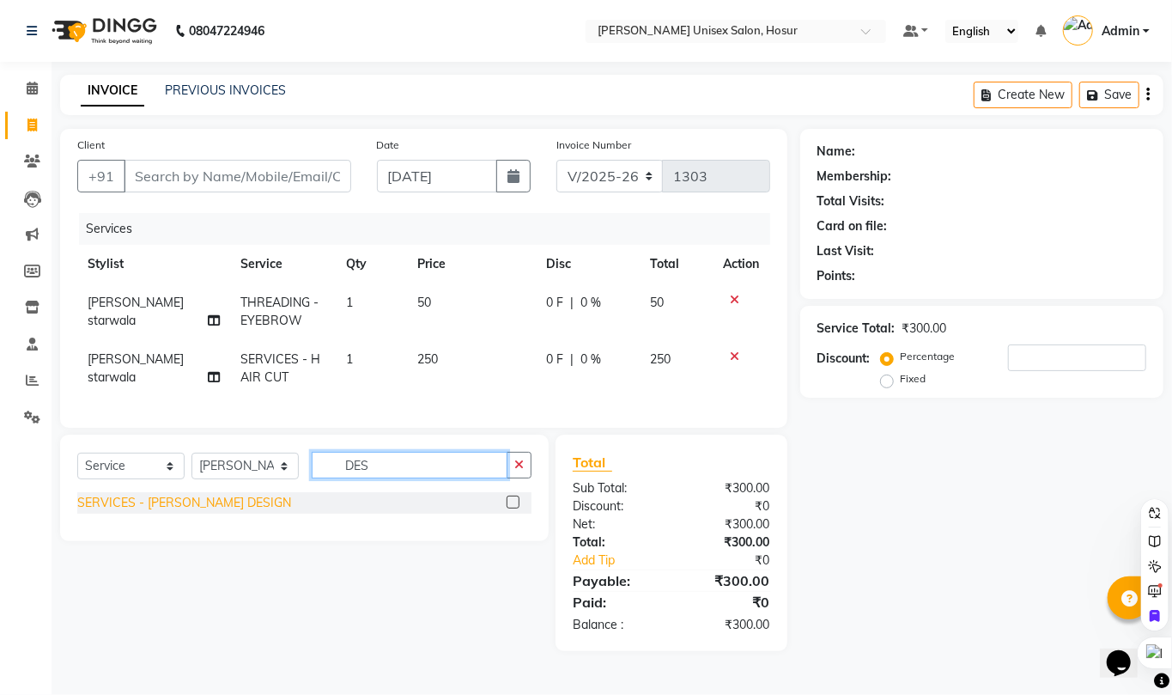
type input "DES"
click at [192, 512] on div "SERVICES - BEARD DESIGN" at bounding box center [184, 503] width 214 height 18
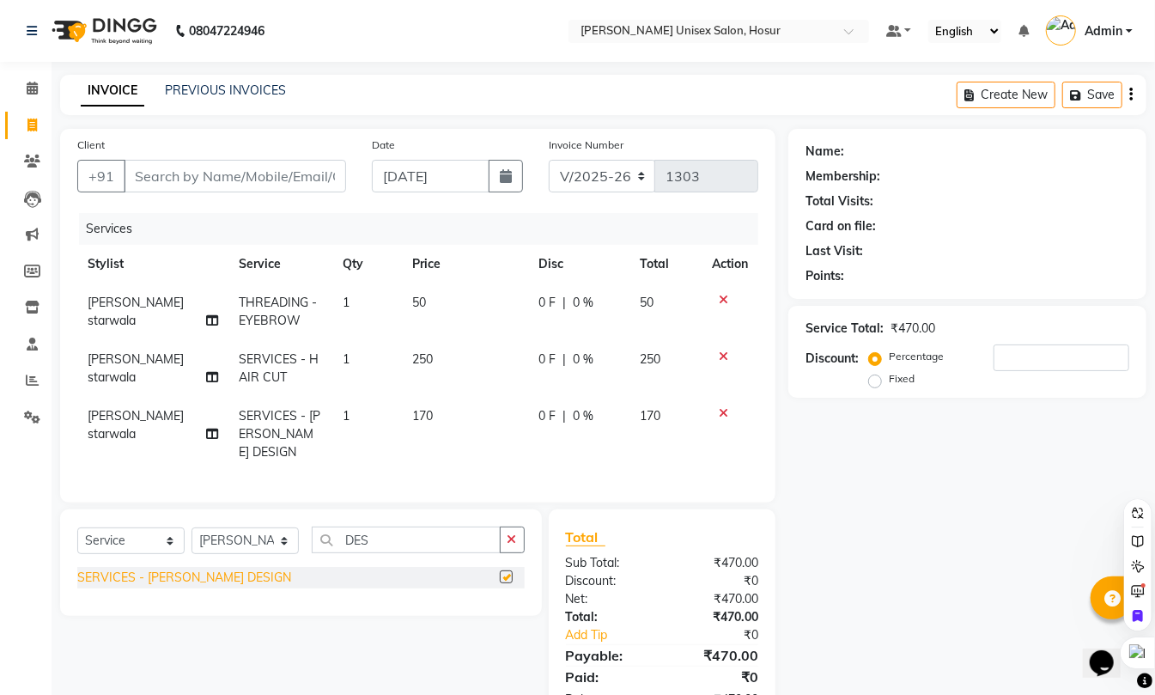
checkbox input "false"
click at [447, 405] on td "170" at bounding box center [465, 434] width 126 height 75
select select "54020"
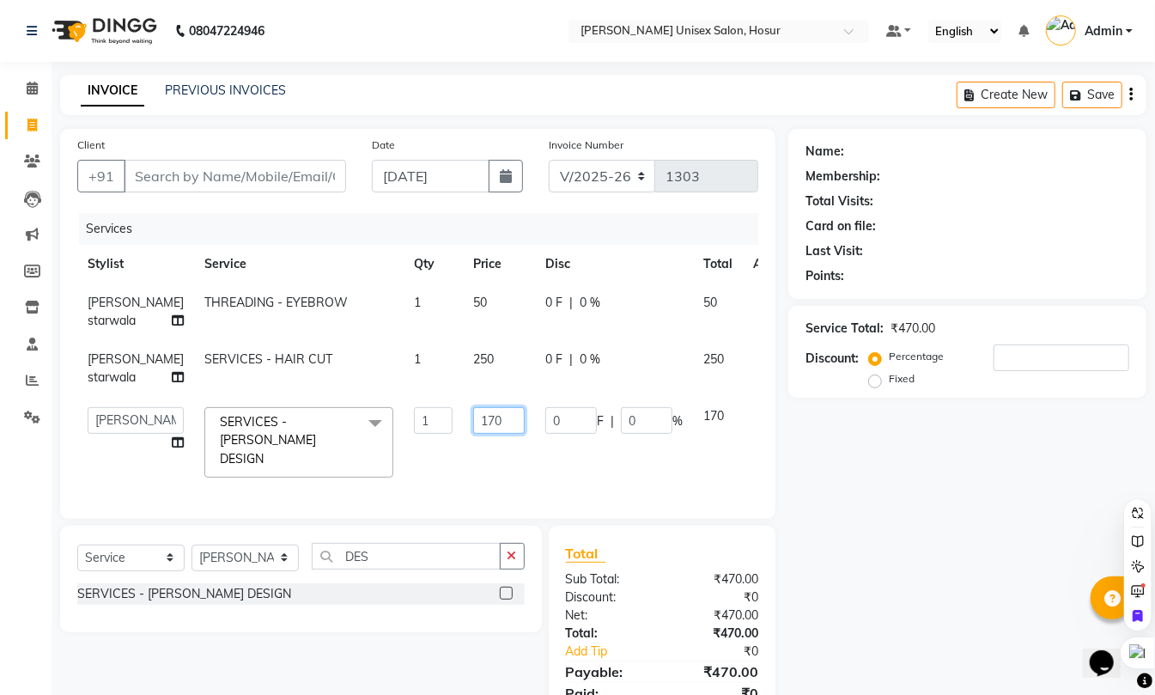
click at [473, 434] on input "170" at bounding box center [499, 420] width 52 height 27
type input "1"
type input "120"
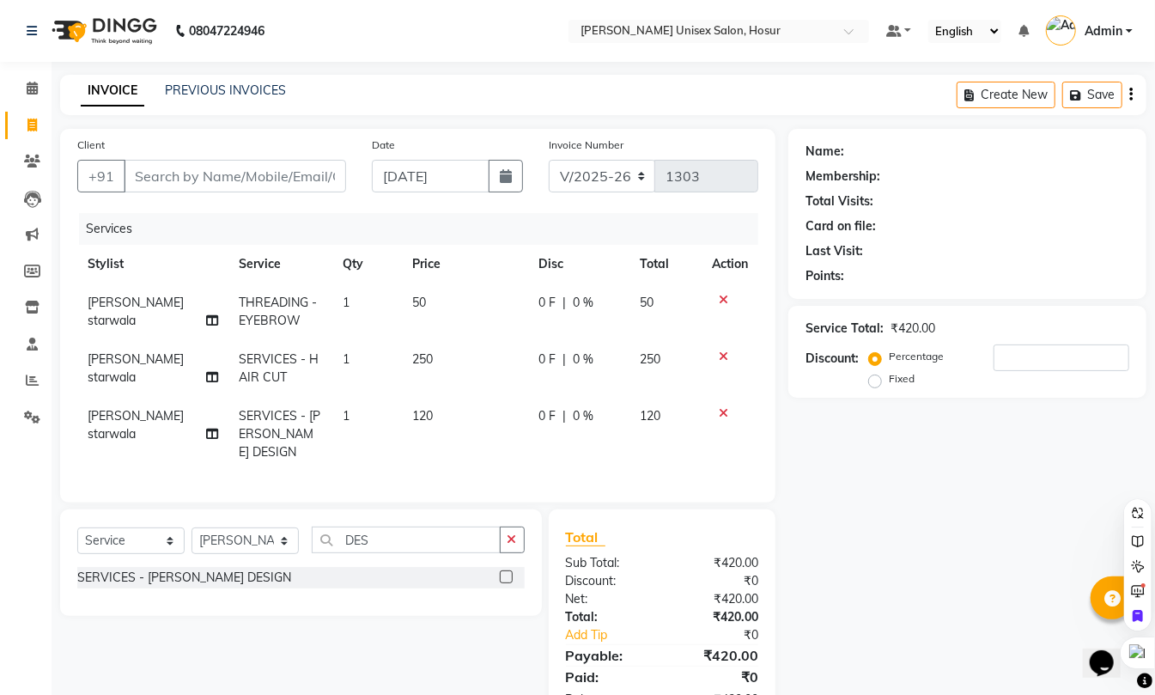
click at [471, 505] on div "Client +91 Date 04-09-2025 Invoice Number V/2025 V/2025-26 1303 Services Stylis…" at bounding box center [417, 427] width 741 height 597
click at [262, 170] on input "Client" at bounding box center [235, 176] width 222 height 33
type input "9"
type input "0"
type input "9629442919"
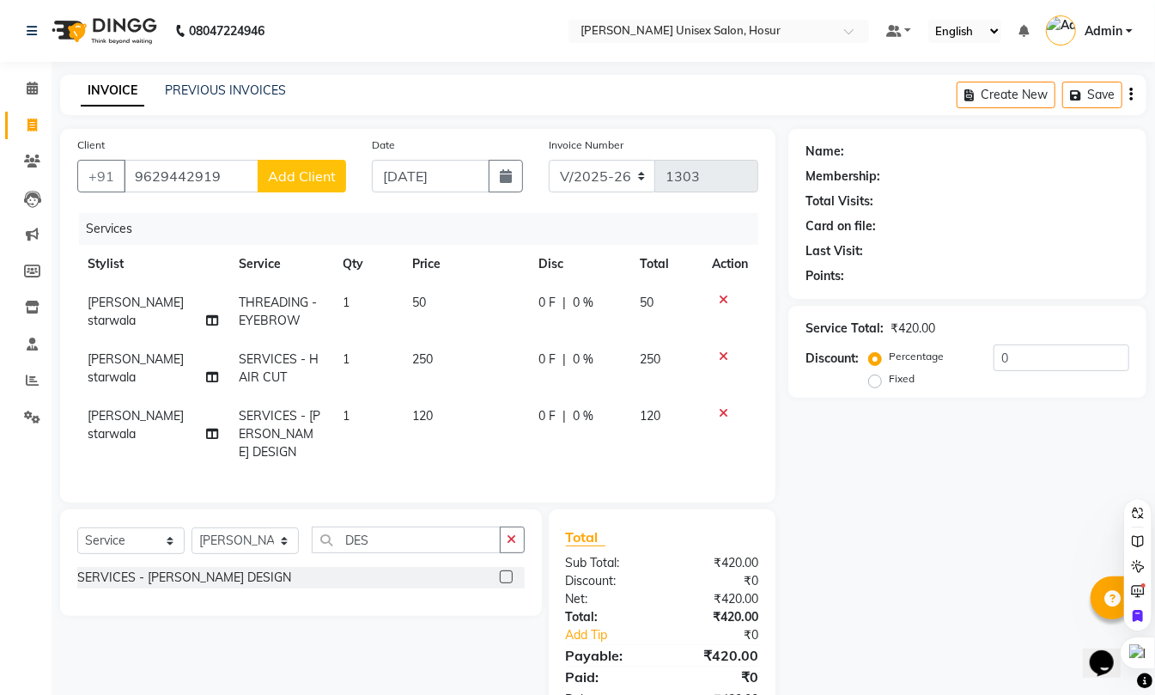
click at [137, 359] on span "[PERSON_NAME] starwala" at bounding box center [136, 367] width 96 height 33
select select "54020"
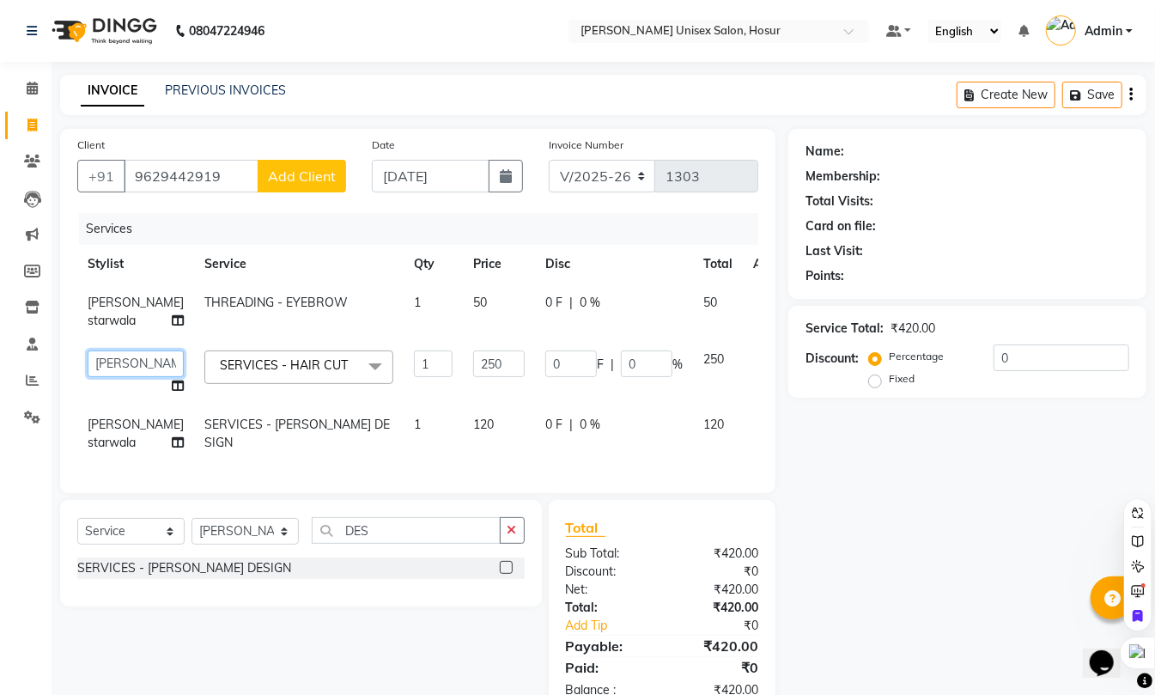
click at [120, 377] on select "Admin ANAND Anil MADHAN Manager Naziya starwala pavithra Roshini Shakti Swetha" at bounding box center [136, 363] width 96 height 27
select select "68440"
click at [105, 371] on select "Admin ANAND Anil MADHAN Manager Naziya starwala pavithra Roshini Shakti Swetha" at bounding box center [136, 363] width 96 height 27
select select "45674"
click at [101, 445] on span "[PERSON_NAME] starwala" at bounding box center [136, 432] width 96 height 33
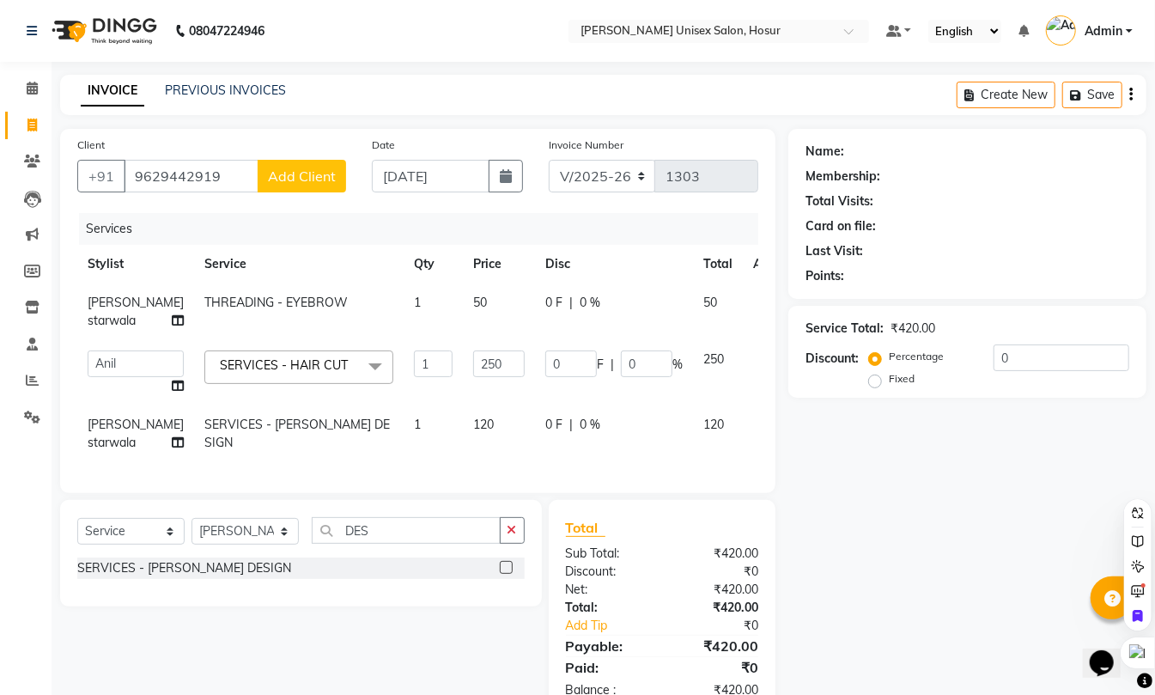
select select "54020"
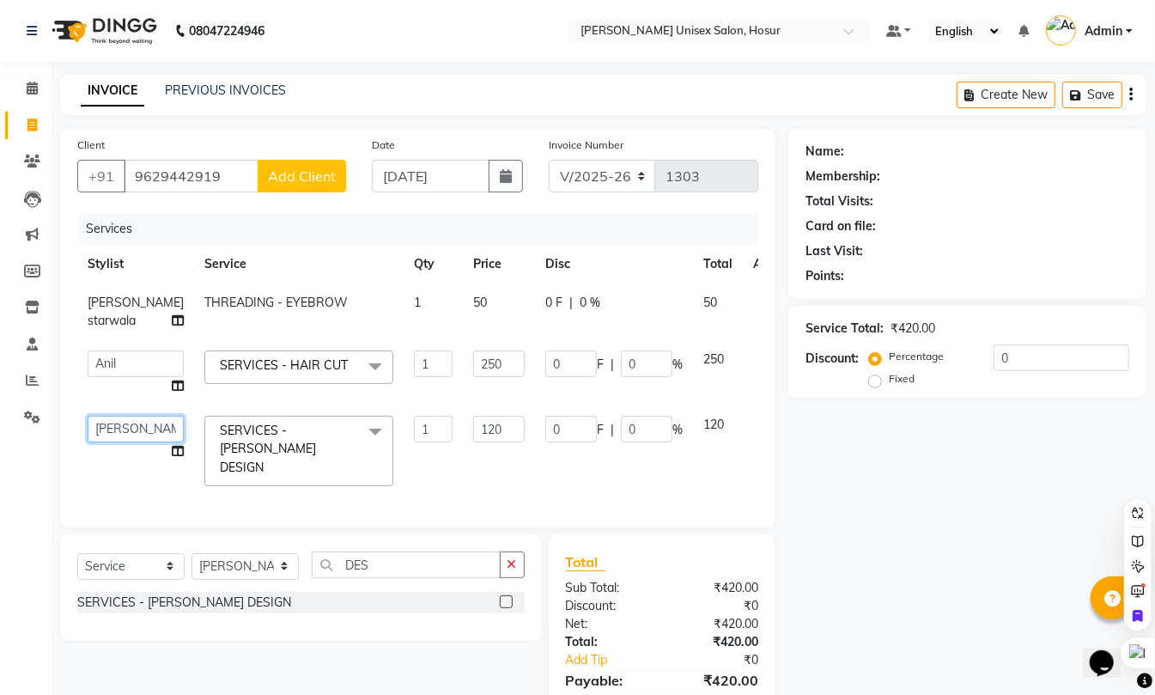
click at [113, 442] on select "Admin ANAND Anil MADHAN Manager Naziya starwala pavithra Roshini Shakti Swetha" at bounding box center [136, 429] width 96 height 27
select select "45674"
click at [862, 496] on div "Name: Membership: Total Visits: Card on file: Last Visit: Points: Service Total…" at bounding box center [973, 440] width 371 height 622
click at [224, 185] on input "9629442919" at bounding box center [191, 176] width 135 height 33
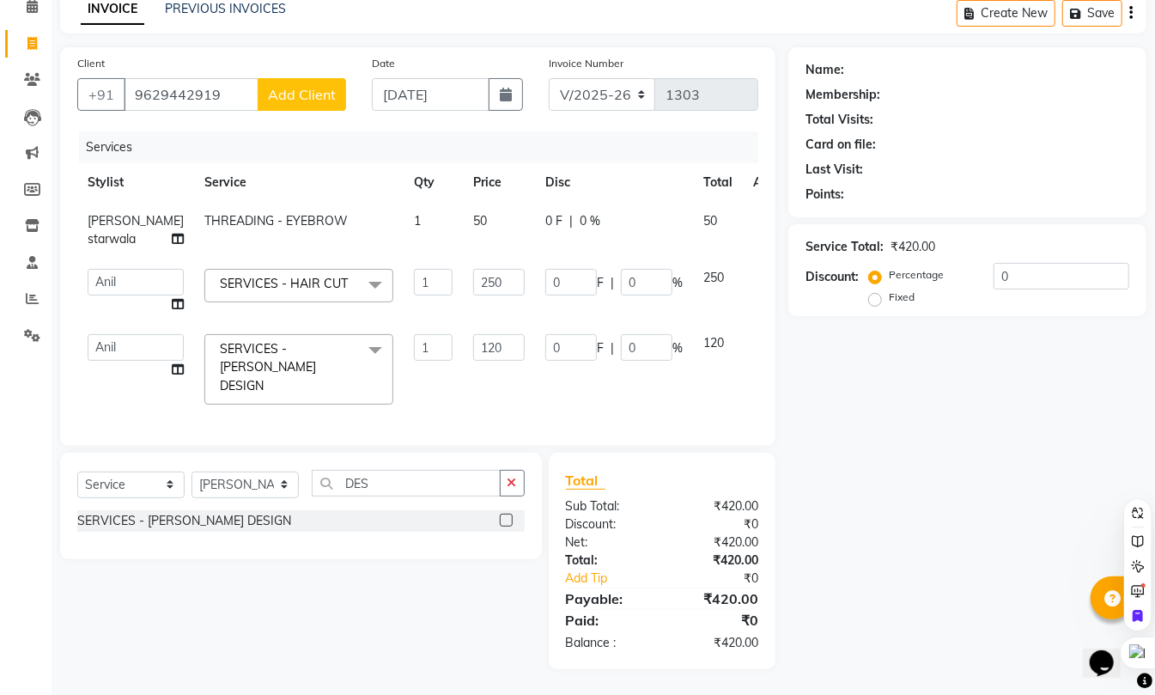
click at [838, 485] on div "Name: Membership: Total Visits: Card on file: Last Visit: Points: Service Total…" at bounding box center [973, 358] width 371 height 622
click at [307, 110] on div "Client +91 9629442919 Add Client Date 04-09-2025 Invoice Number V/2025 V/2025-2…" at bounding box center [417, 246] width 715 height 398
click at [953, 568] on div "Name: Membership: Total Visits: Card on file: Last Visit: Points: Service Total…" at bounding box center [973, 358] width 371 height 622
click at [302, 163] on th "Service" at bounding box center [299, 182] width 210 height 39
click at [265, 482] on select "Select Stylist Admin ANAND Anil MADHAN Manager Naziya starwala pavithra Roshini…" at bounding box center [244, 484] width 107 height 27
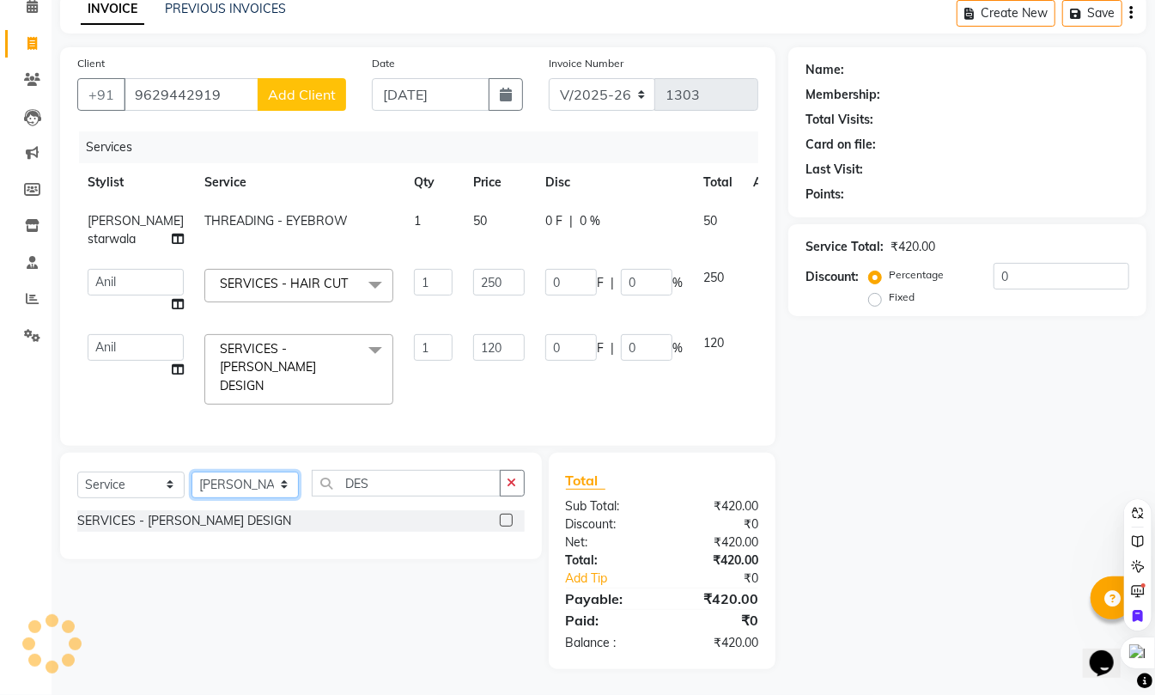
select select "45674"
click at [191, 471] on select "Select Stylist Admin ANAND Anil MADHAN Manager Naziya starwala pavithra Roshini…" at bounding box center [244, 484] width 107 height 27
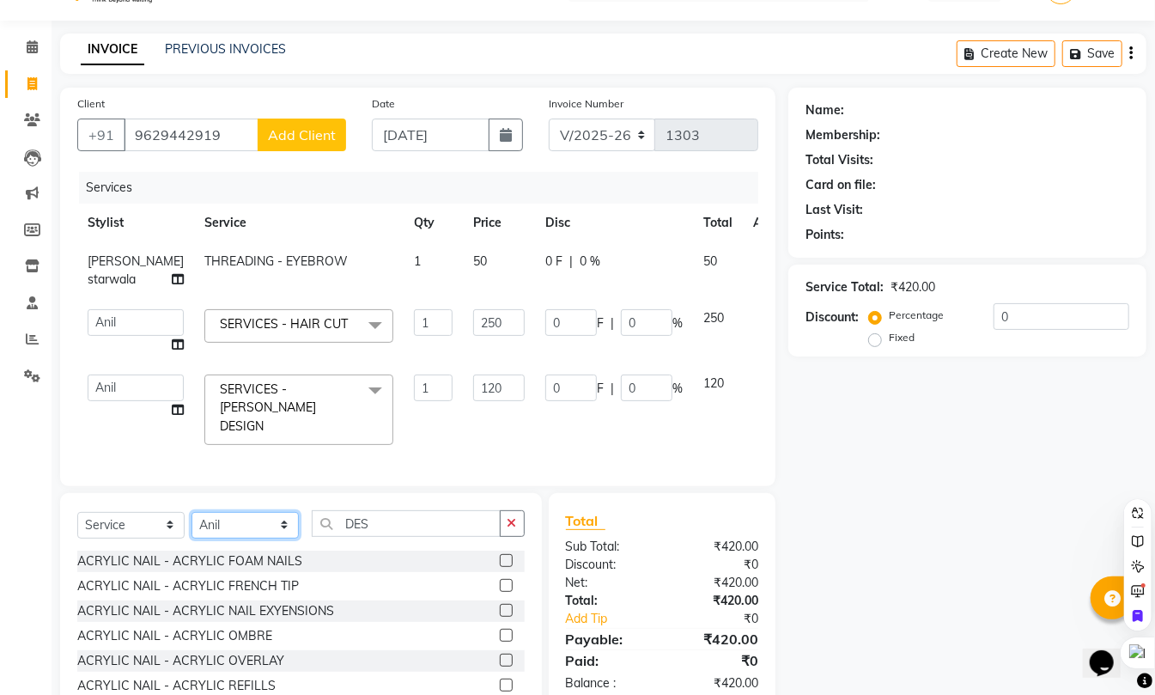
scroll to position [0, 0]
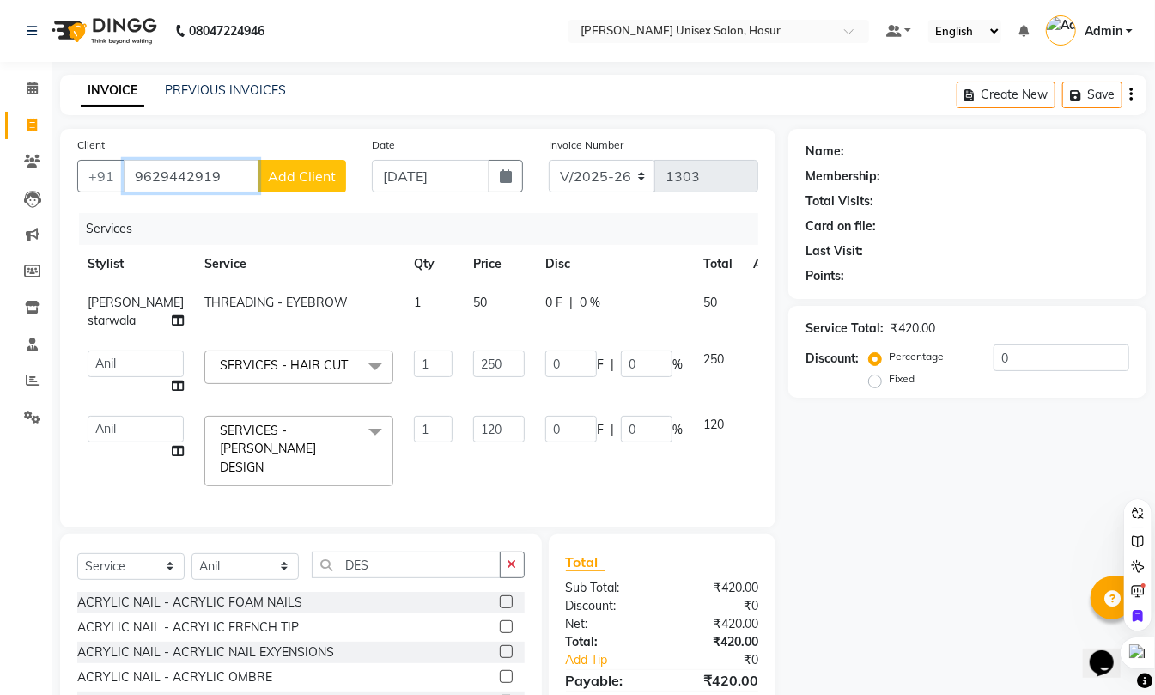
click at [225, 173] on input "9629442919" at bounding box center [191, 176] width 135 height 33
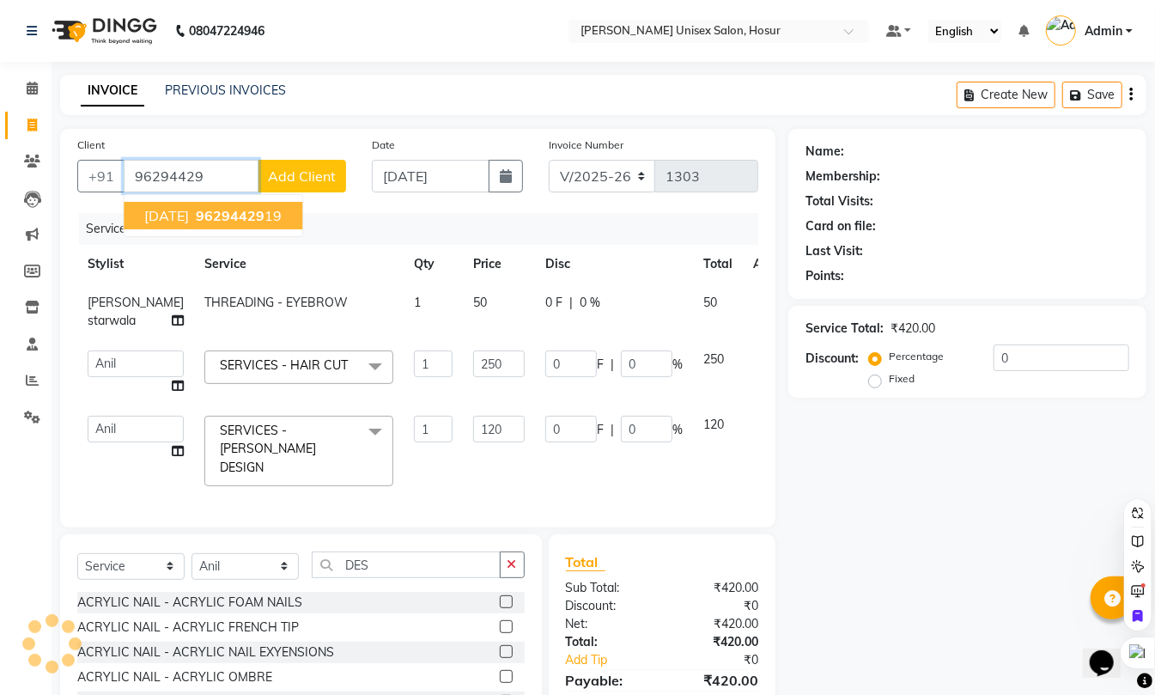
click at [220, 221] on span "96294429" at bounding box center [230, 215] width 69 height 17
type input "9629442919"
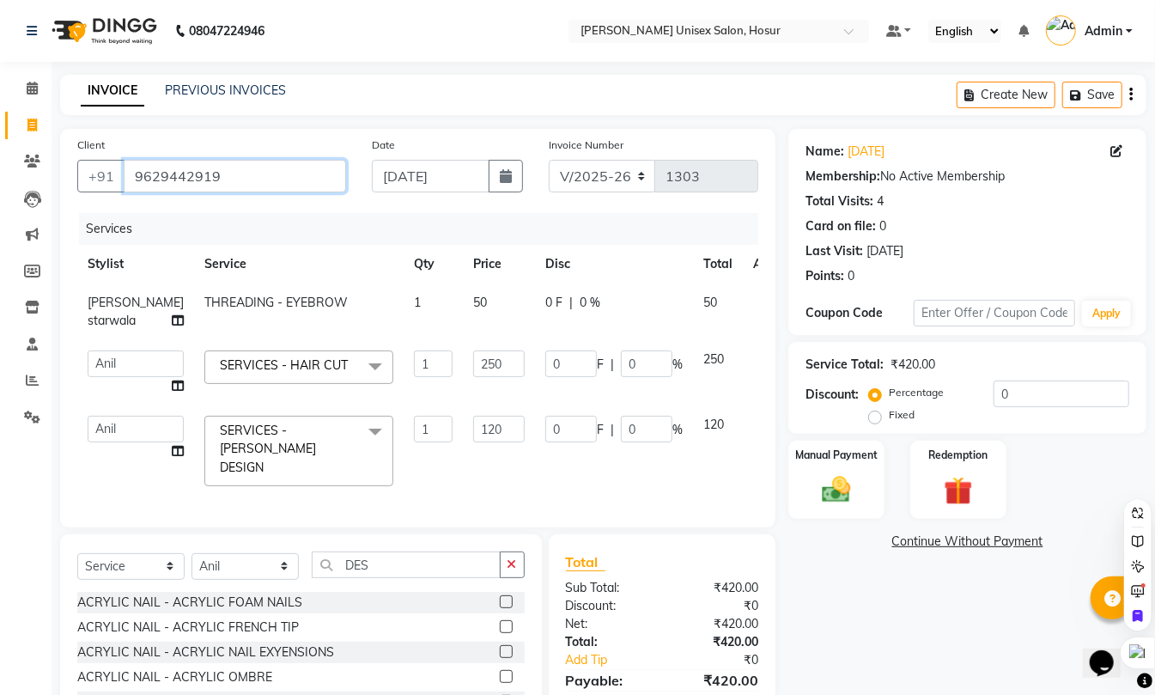
click at [249, 160] on input "9629442919" at bounding box center [235, 176] width 222 height 33
click at [842, 485] on img at bounding box center [836, 489] width 48 height 34
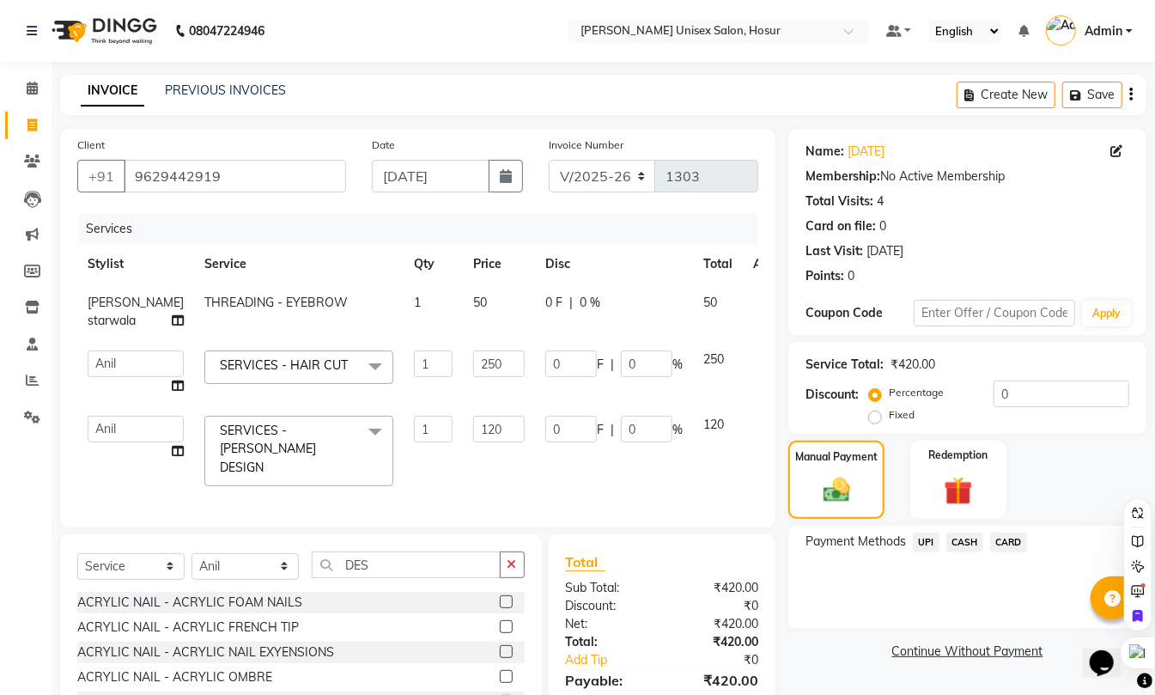
click at [933, 543] on span "UPI" at bounding box center [926, 542] width 27 height 20
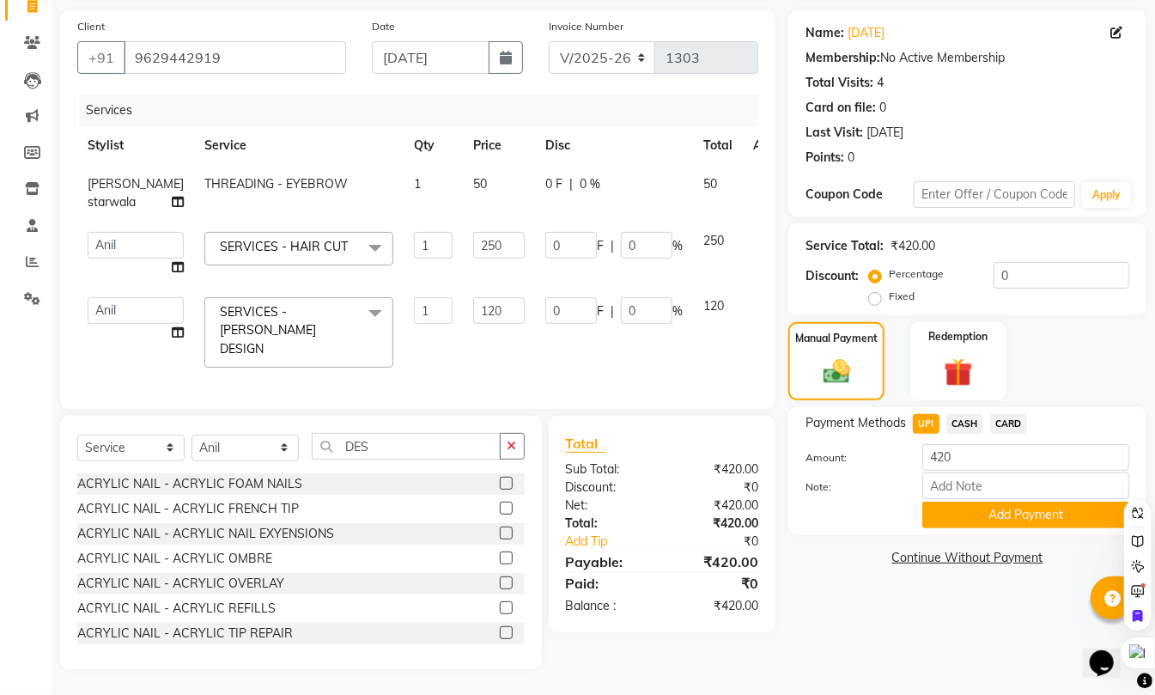
scroll to position [136, 0]
click at [991, 501] on button "Add Payment" at bounding box center [1025, 514] width 207 height 27
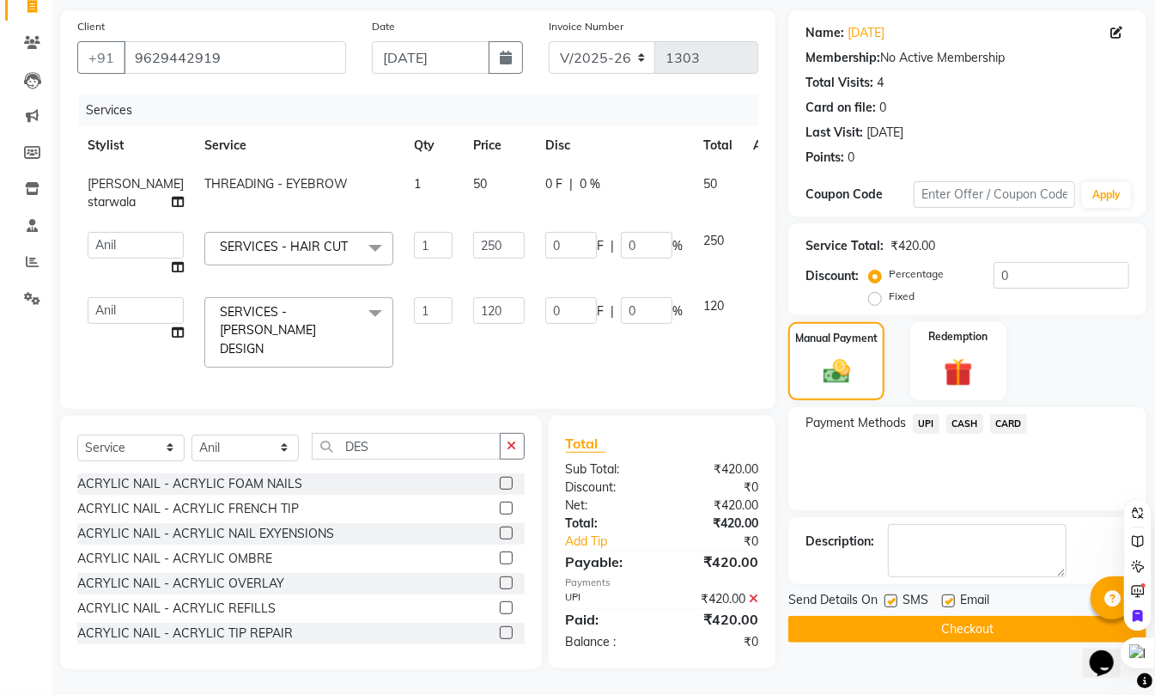
click at [945, 616] on button "Checkout" at bounding box center [967, 629] width 358 height 27
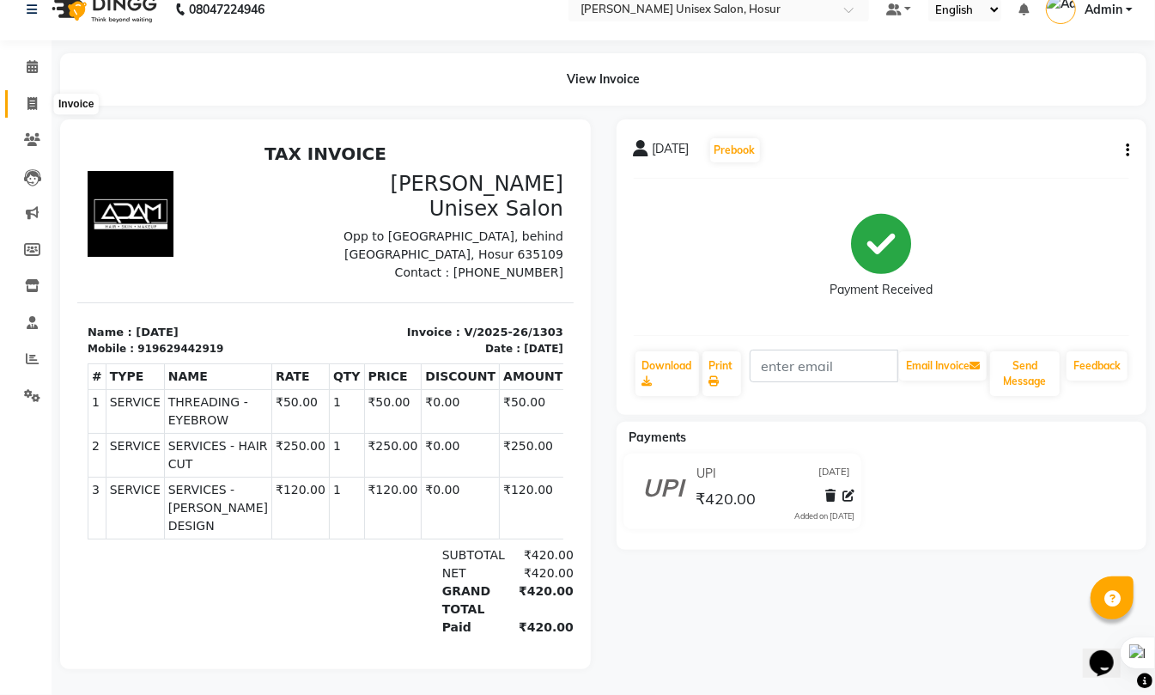
click at [33, 97] on icon at bounding box center [31, 103] width 9 height 13
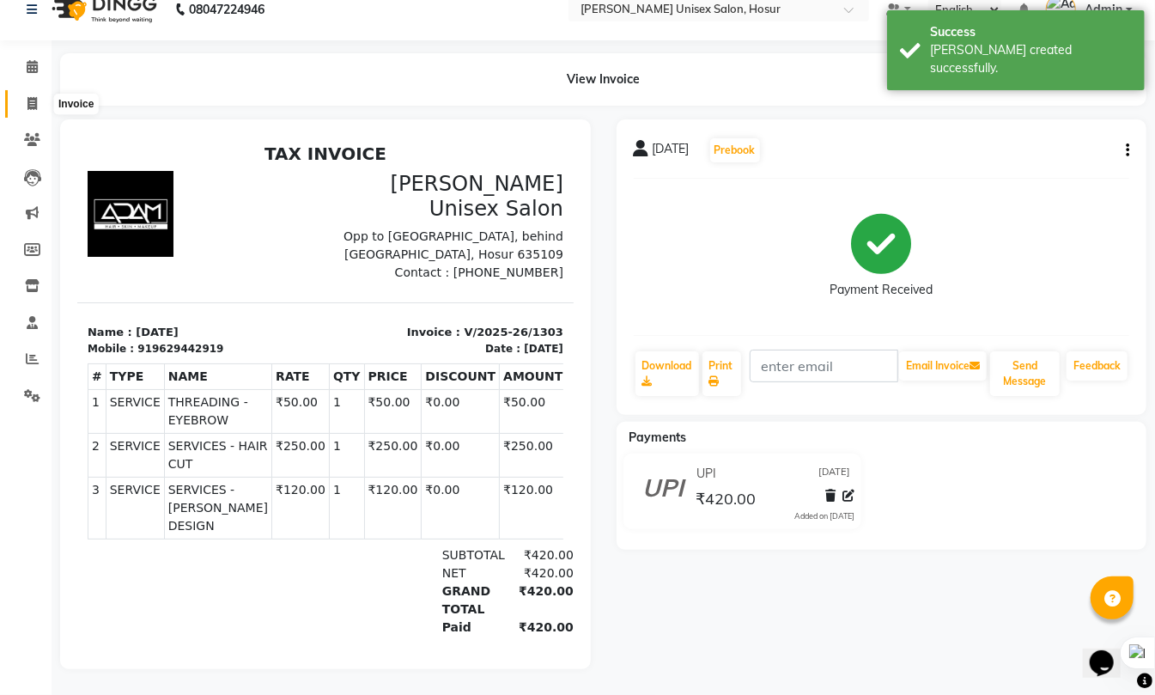
select select "service"
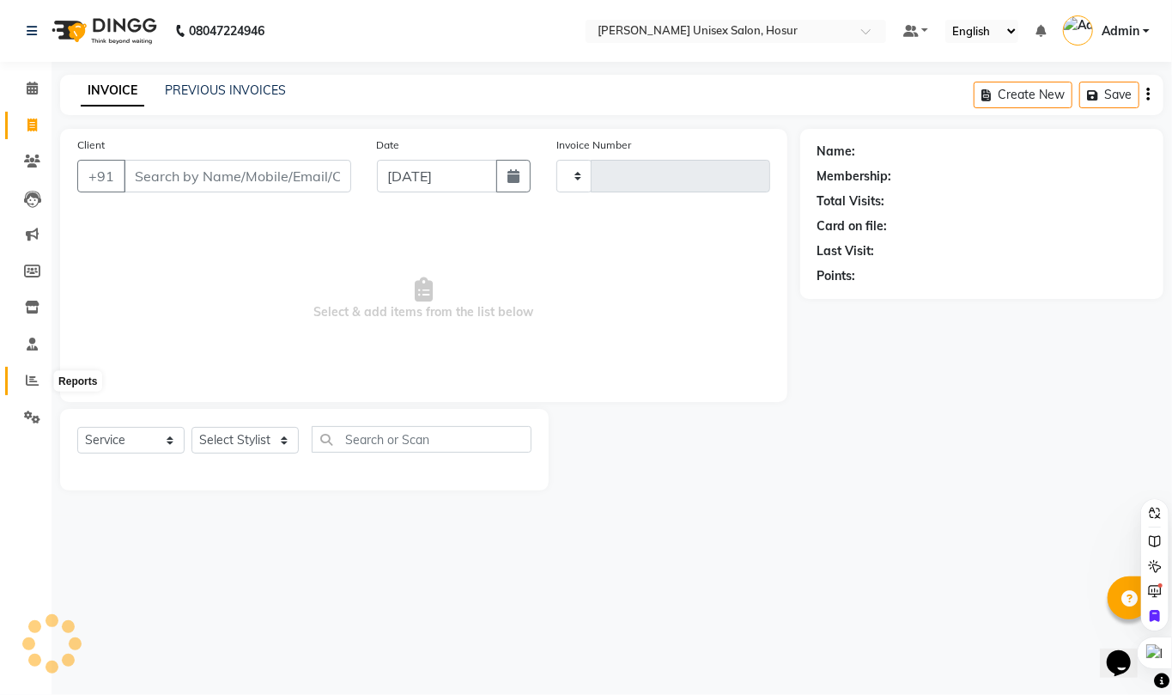
click at [24, 380] on span at bounding box center [32, 381] width 30 height 20
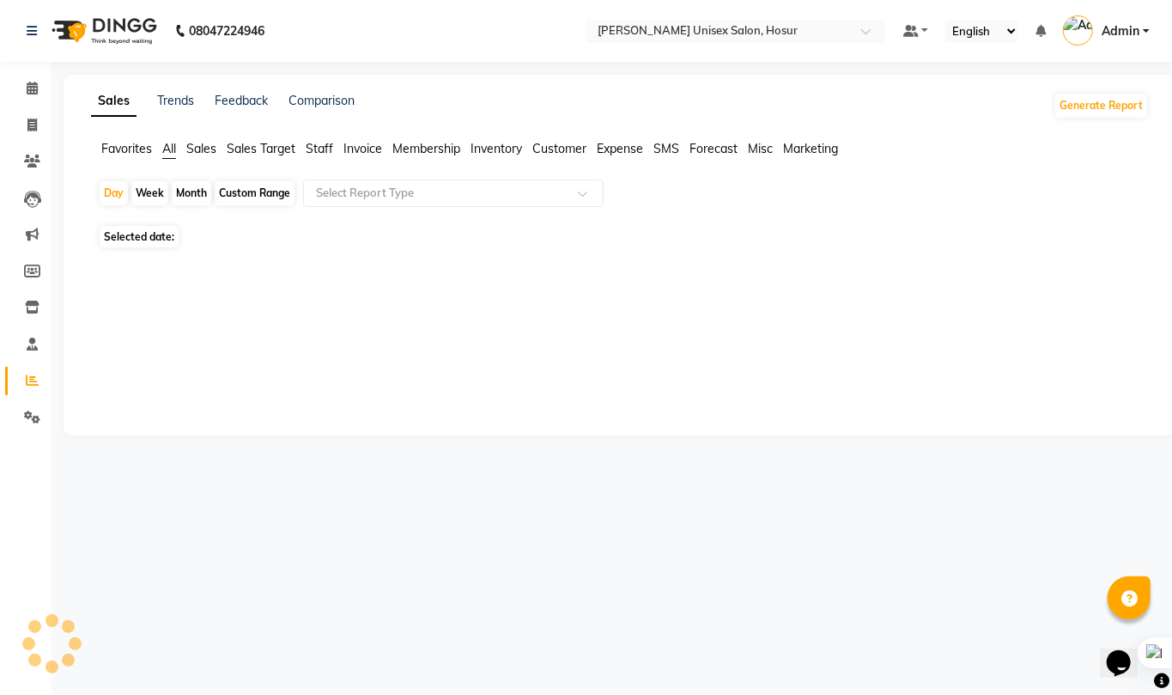
click at [319, 148] on span "Staff" at bounding box center [319, 148] width 27 height 15
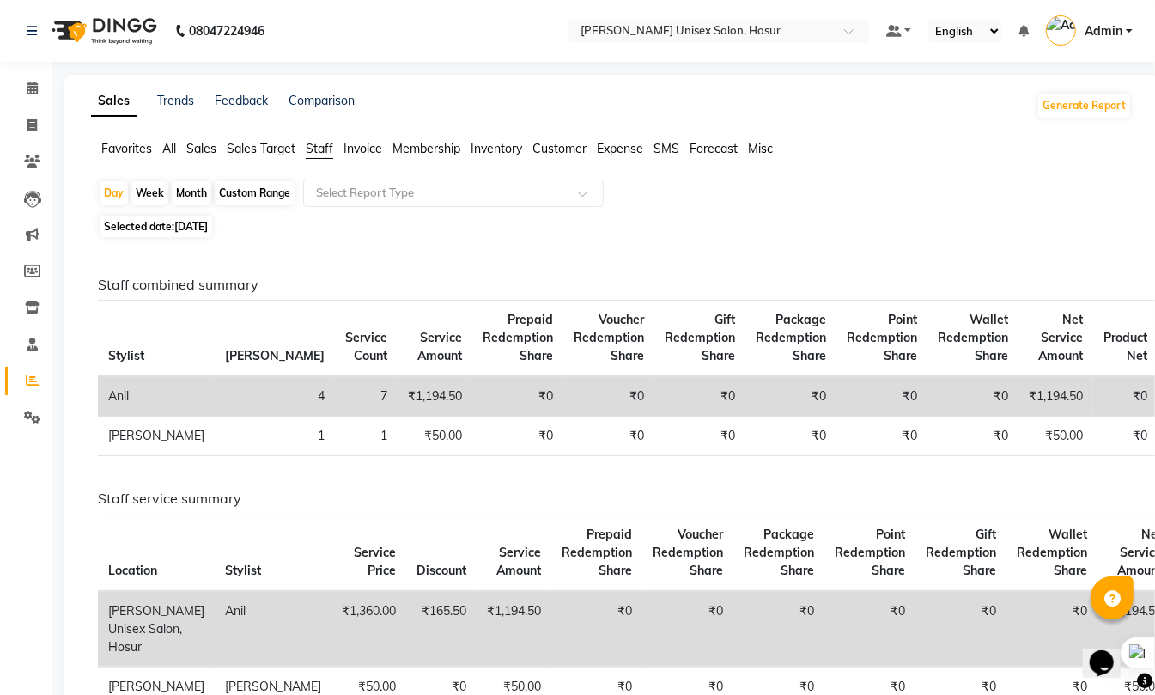
click at [184, 196] on div "Month" at bounding box center [191, 193] width 39 height 24
select select "9"
select select "2025"
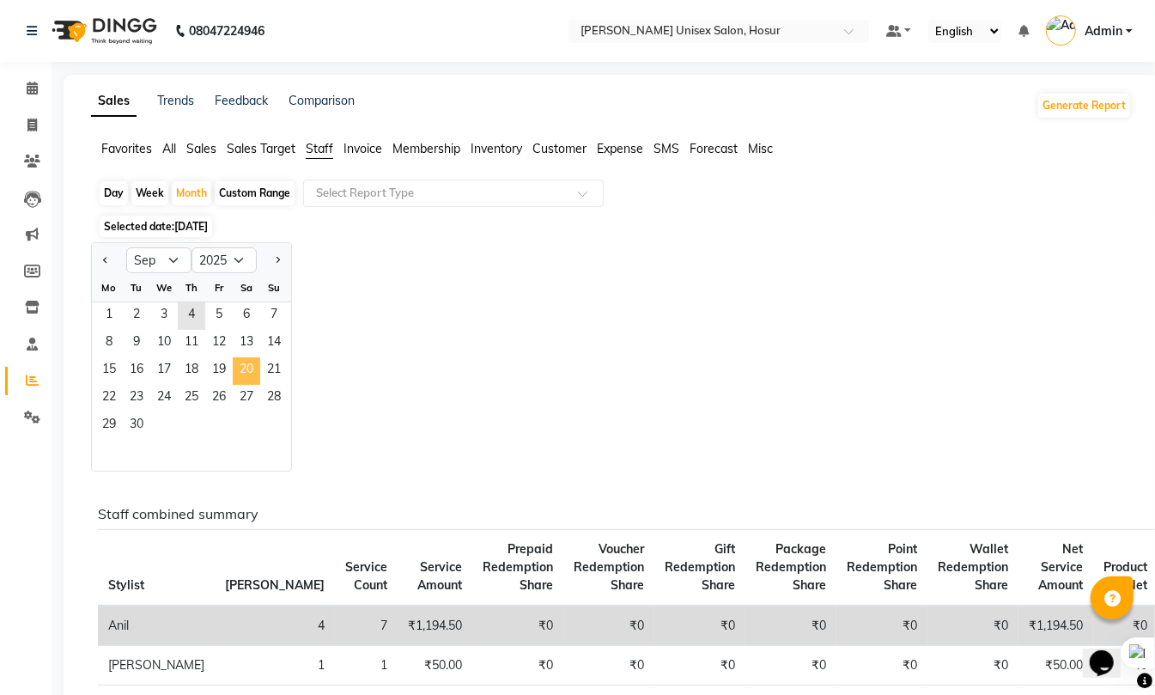
click at [246, 359] on span "20" at bounding box center [246, 370] width 27 height 27
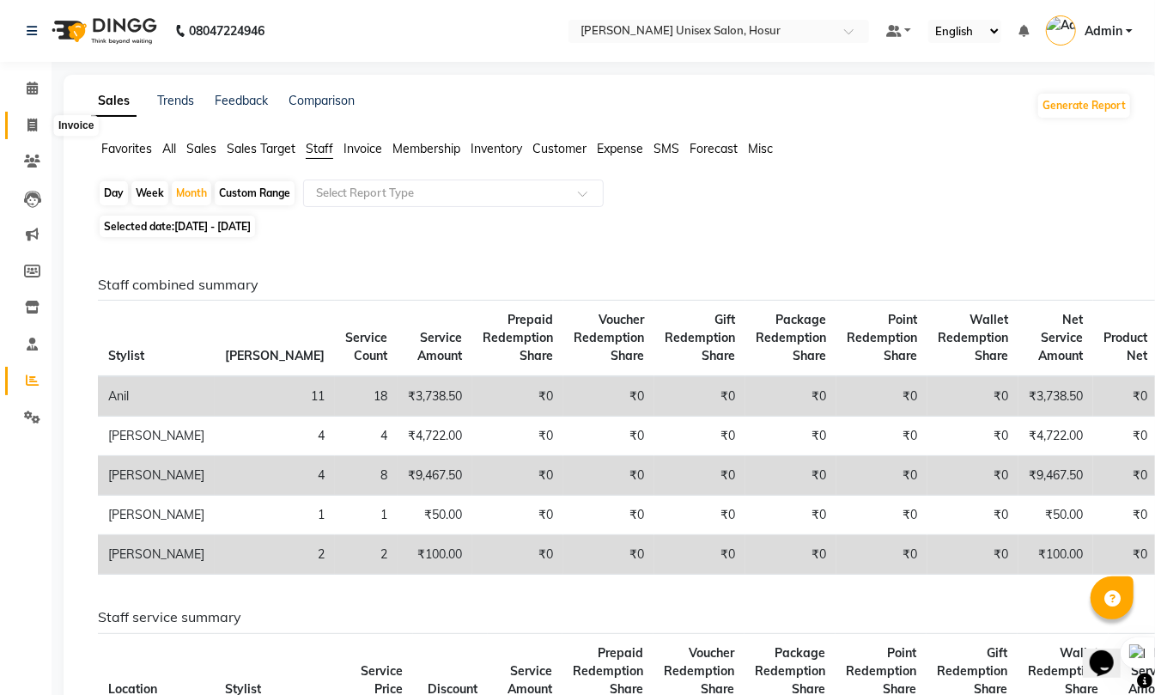
click at [28, 125] on icon at bounding box center [31, 124] width 9 height 13
select select "service"
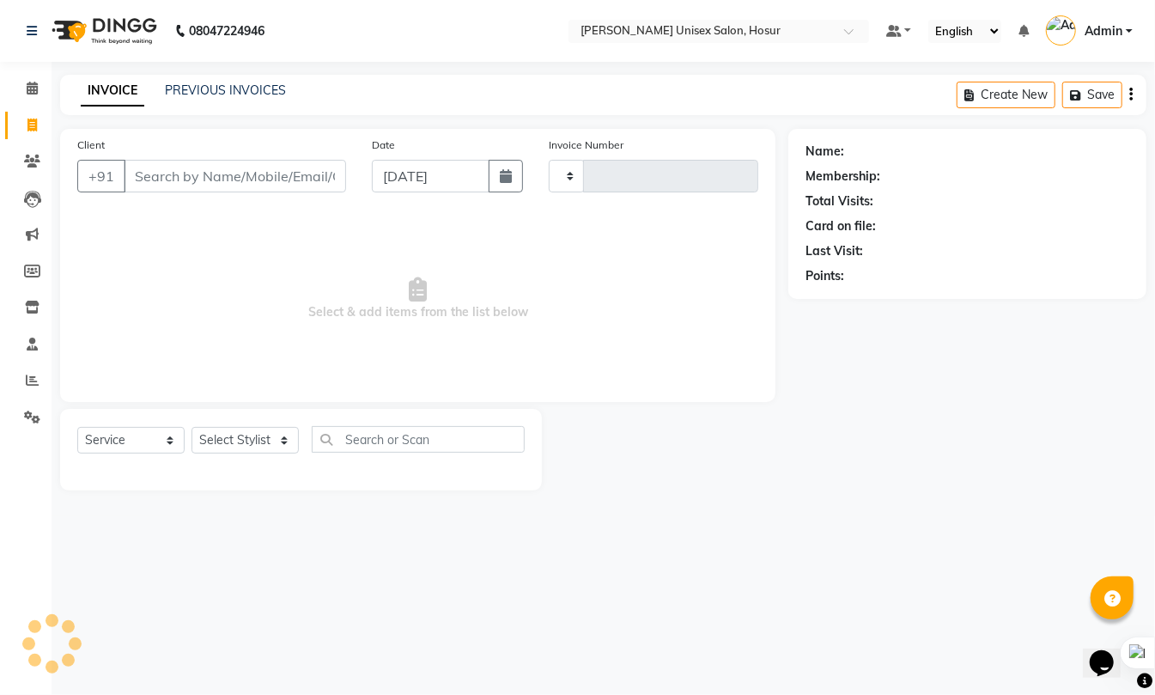
type input "1304"
select select "6189"
